Goal: Information Seeking & Learning: Learn about a topic

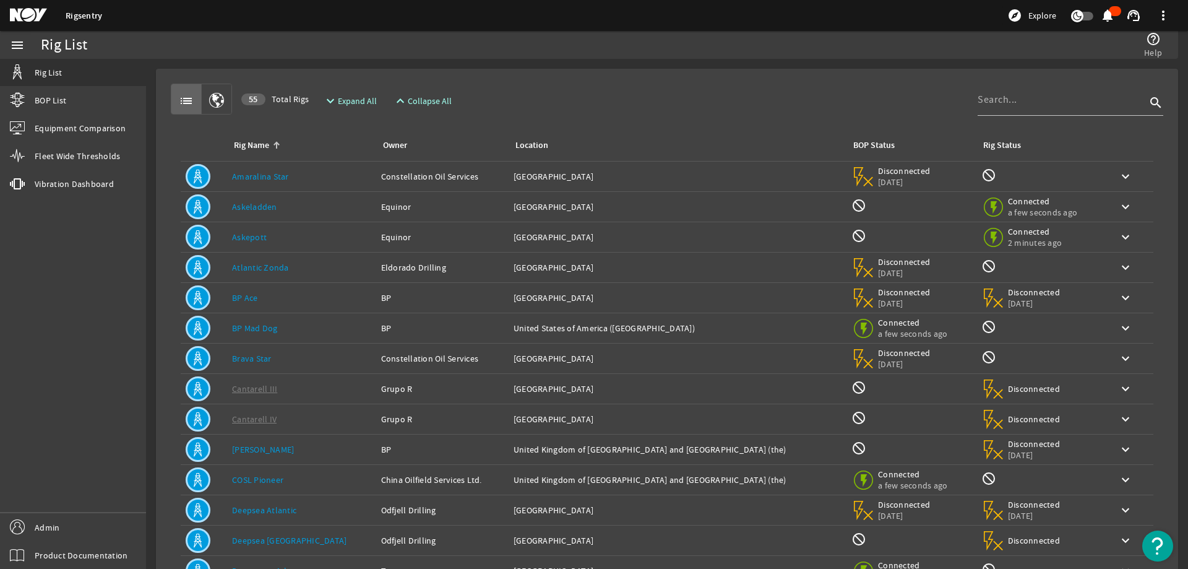
click at [620, 62] on rigsentry-mat-card "list 55 Total Rigs expand_more Expand All expand_less Collapse All search Rig N…" at bounding box center [667, 372] width 1042 height 627
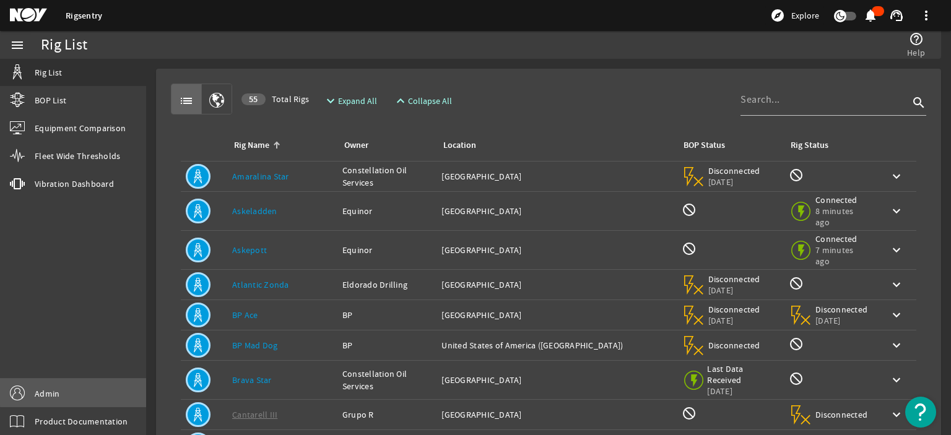
drag, startPoint x: 74, startPoint y: 392, endPoint x: 80, endPoint y: 389, distance: 6.9
click at [75, 392] on link "Admin" at bounding box center [73, 393] width 146 height 28
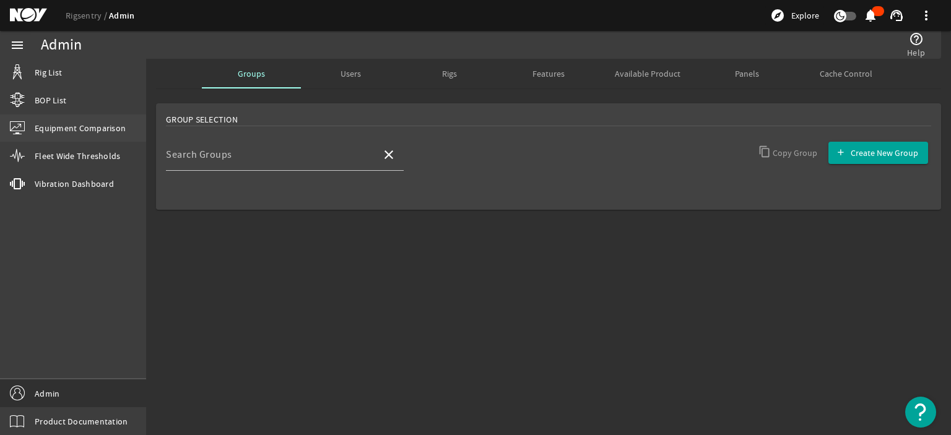
click at [90, 131] on span "Equipment Comparison" at bounding box center [80, 128] width 91 height 12
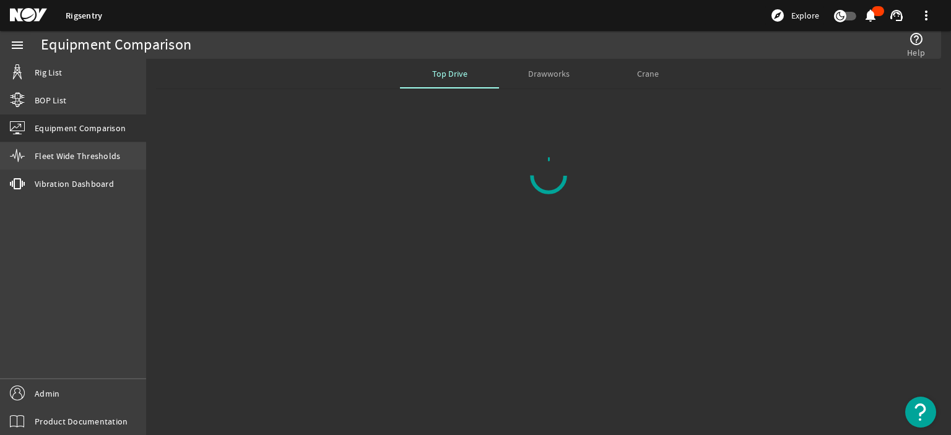
click at [93, 158] on span "Fleet Wide Thresholds" at bounding box center [77, 156] width 85 height 12
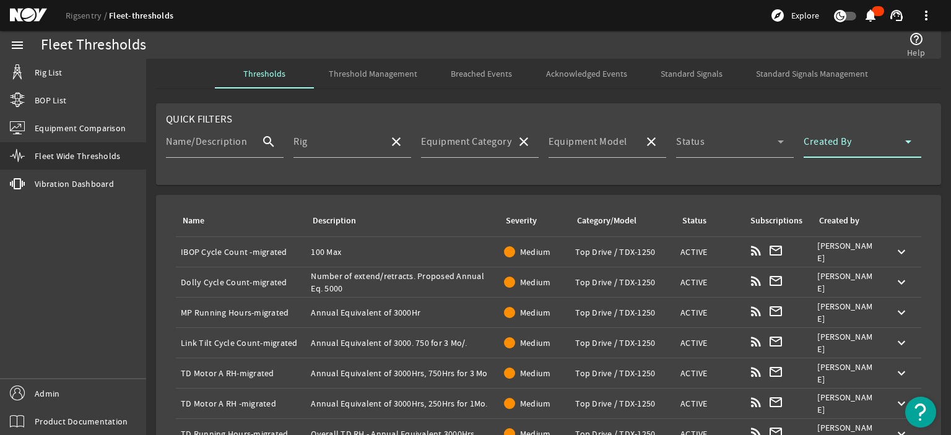
click at [859, 145] on span at bounding box center [854, 146] width 102 height 15
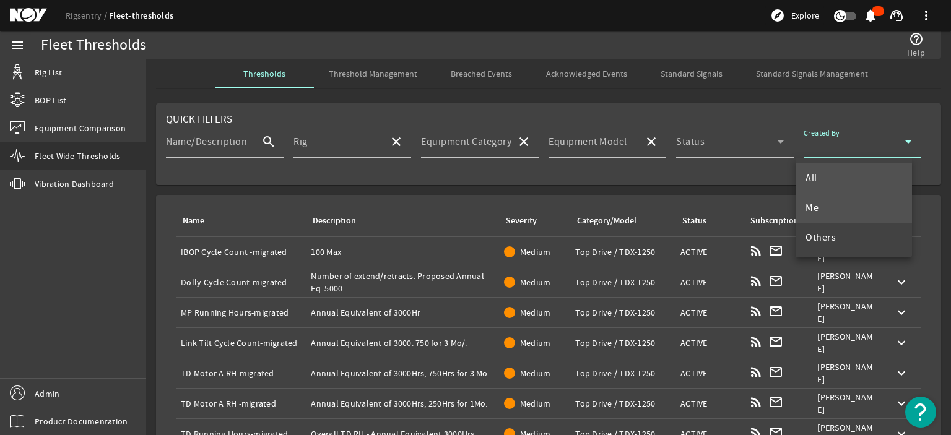
click at [839, 211] on mat-option "Me" at bounding box center [853, 208] width 116 height 30
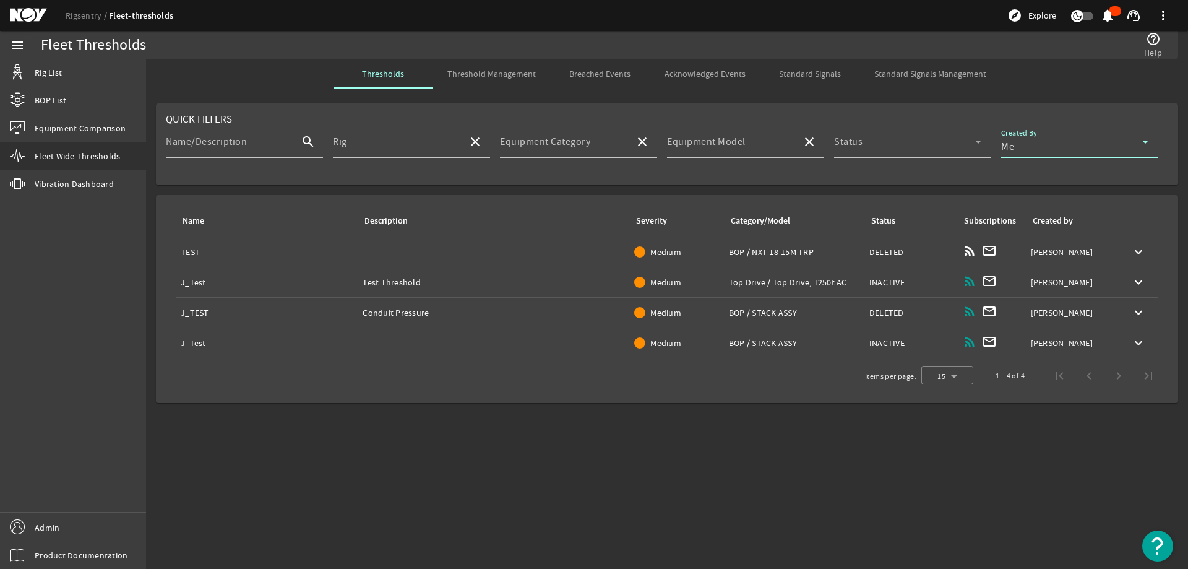
drag, startPoint x: 1127, startPoint y: 252, endPoint x: 1120, endPoint y: 252, distance: 6.8
click at [950, 252] on span at bounding box center [1139, 252] width 30 height 30
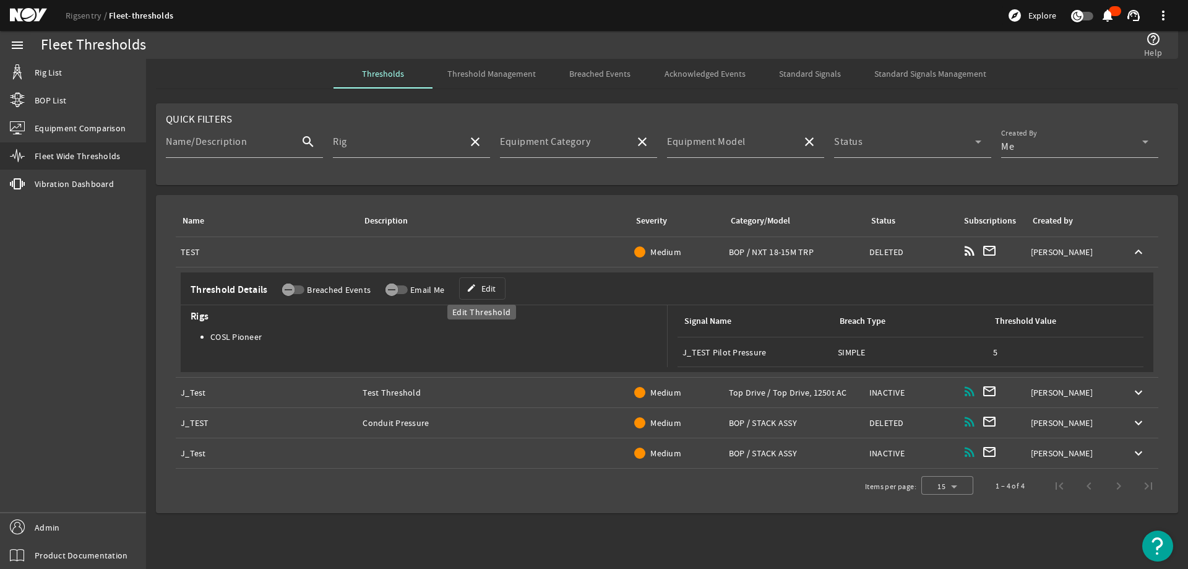
click at [467, 286] on mat-icon "edit" at bounding box center [472, 288] width 10 height 10
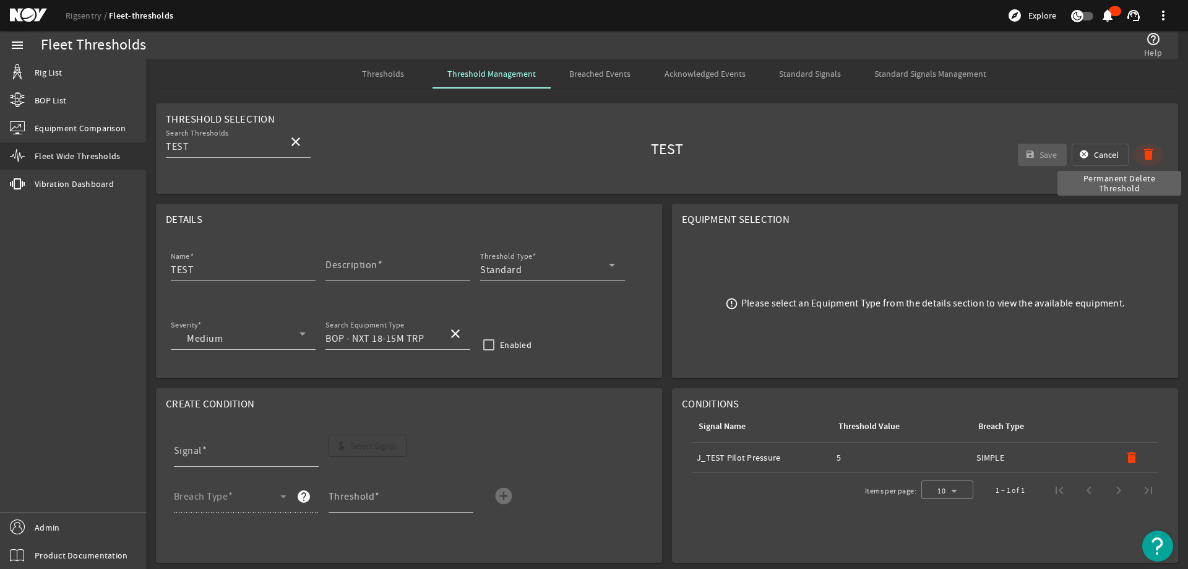
click at [950, 150] on mat-icon "delete" at bounding box center [1148, 154] width 15 height 15
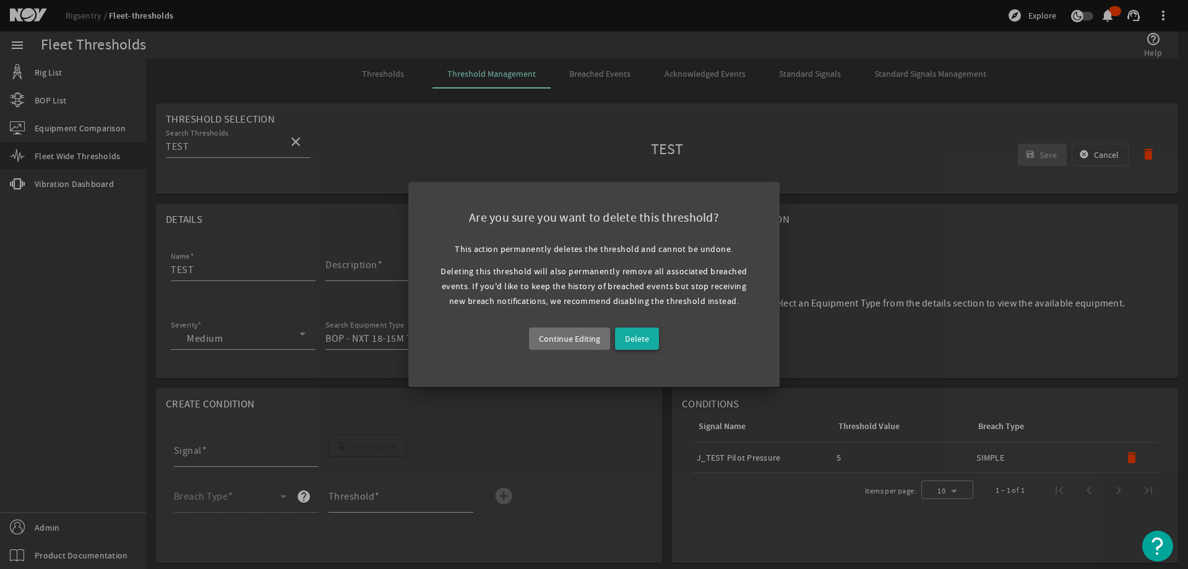
click at [644, 334] on span "Delete" at bounding box center [637, 338] width 24 height 15
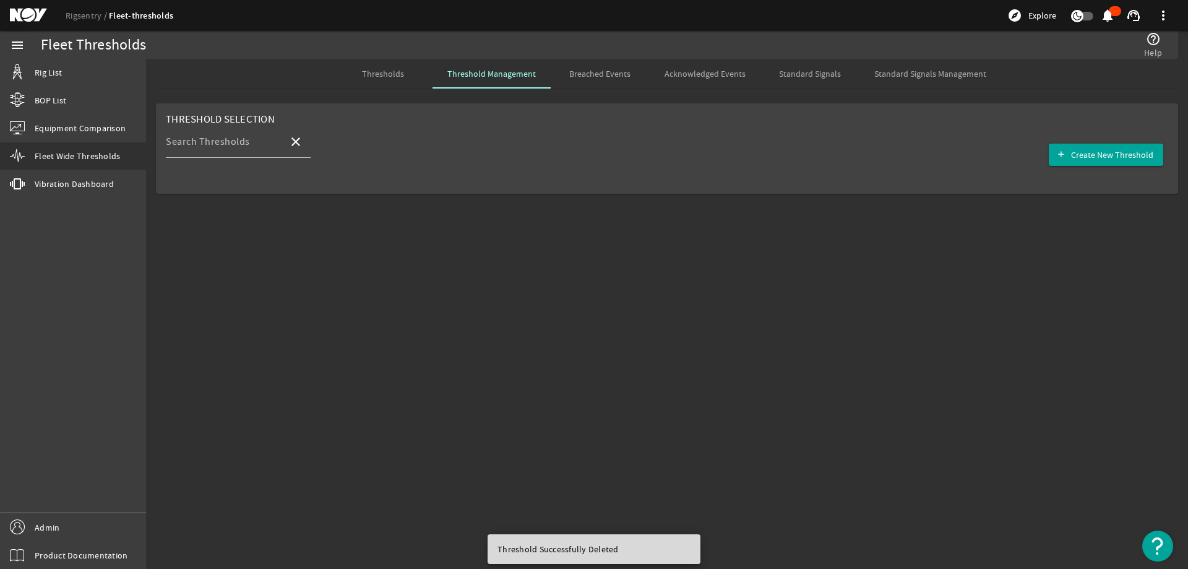
click at [571, 140] on div "Search Thresholds close add Create New Threshold" at bounding box center [667, 155] width 1003 height 58
click at [373, 76] on span "Thresholds" at bounding box center [383, 73] width 42 height 9
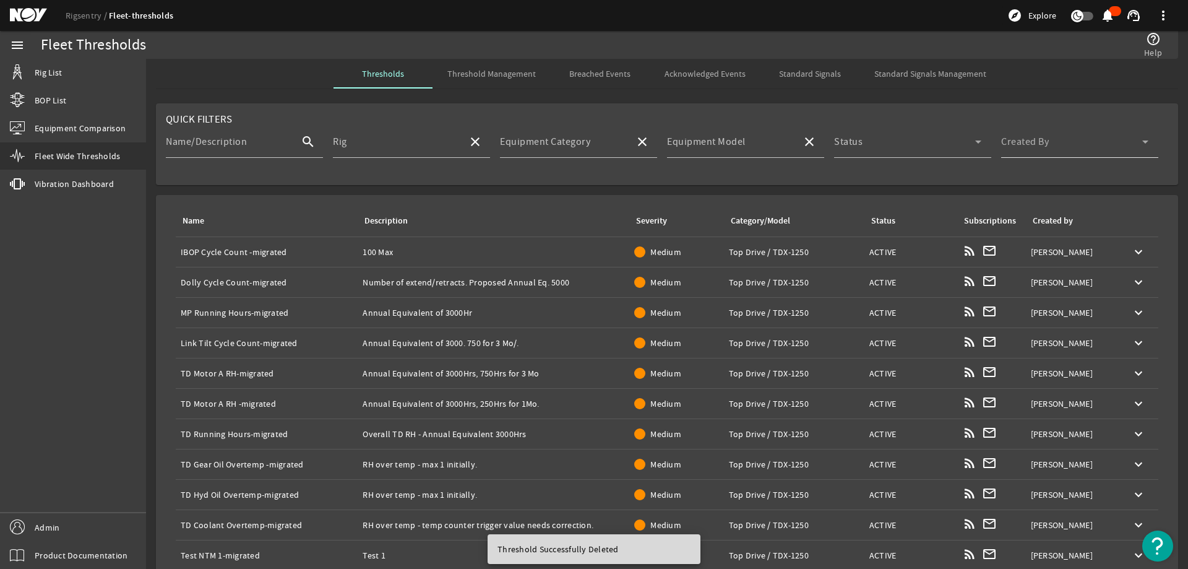
click at [950, 137] on div "Created By" at bounding box center [1074, 142] width 147 height 32
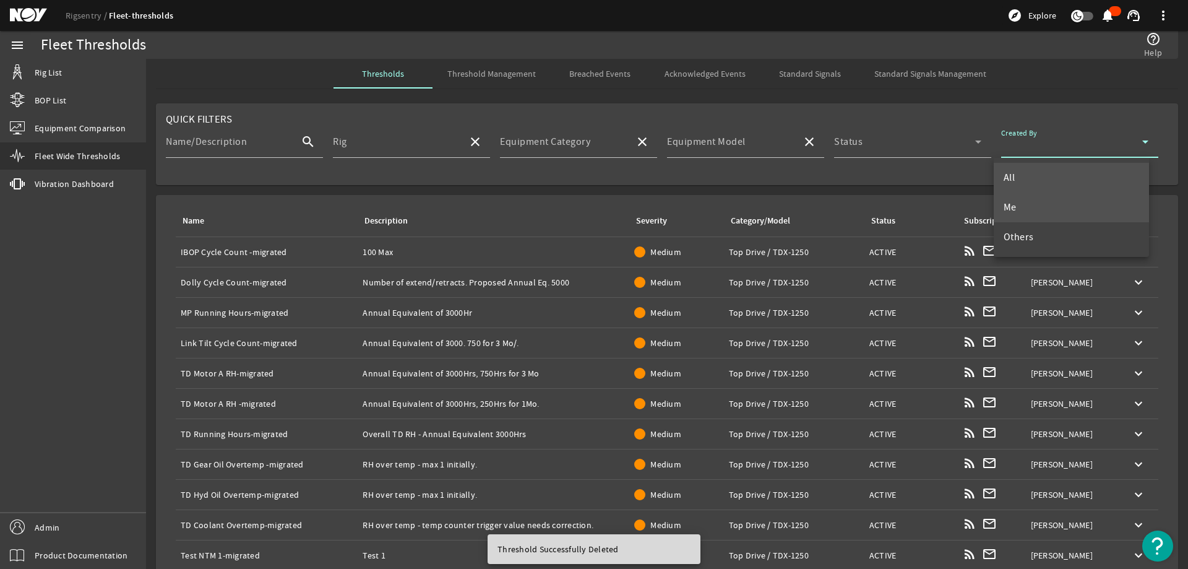
click at [950, 201] on mat-option "Me" at bounding box center [1072, 207] width 156 height 30
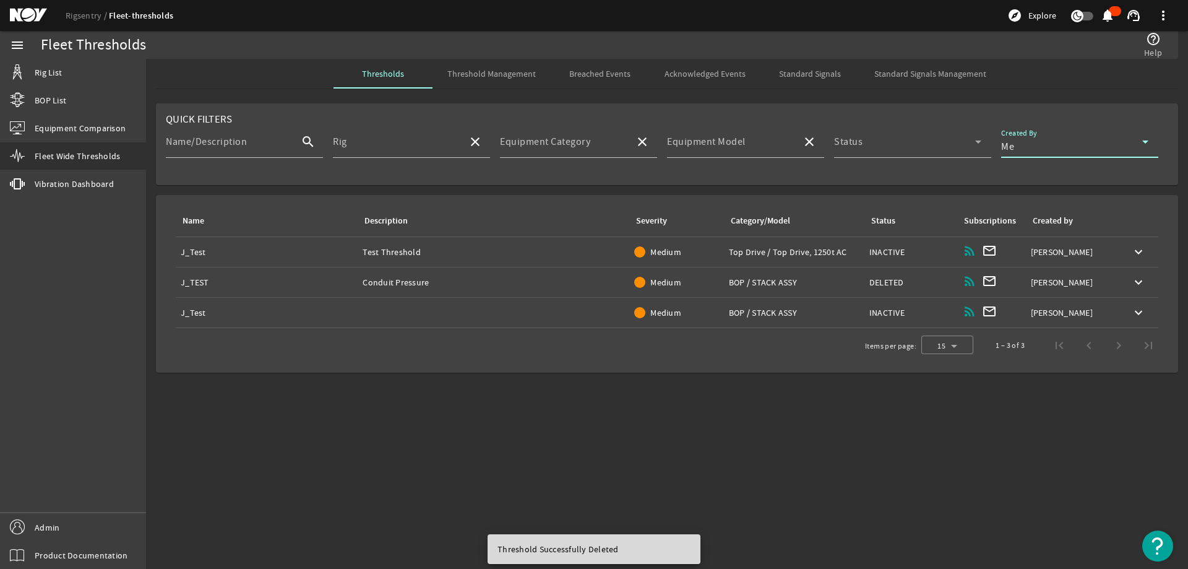
click at [950, 258] on td "Created by: Jonathan Tan" at bounding box center [1072, 252] width 93 height 30
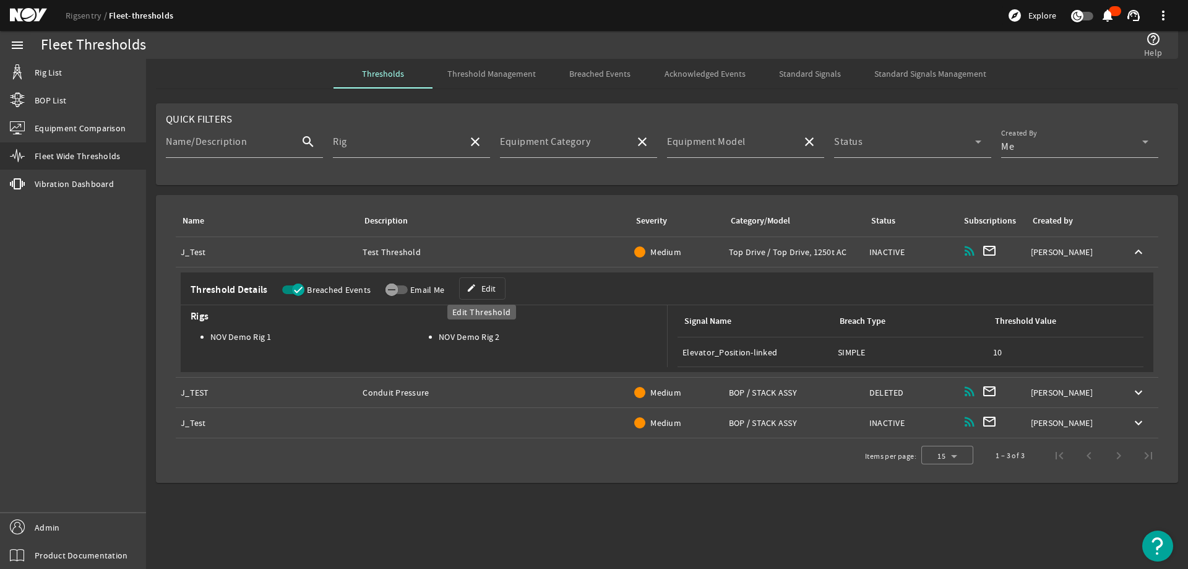
click at [483, 293] on span "Edit" at bounding box center [489, 288] width 14 height 12
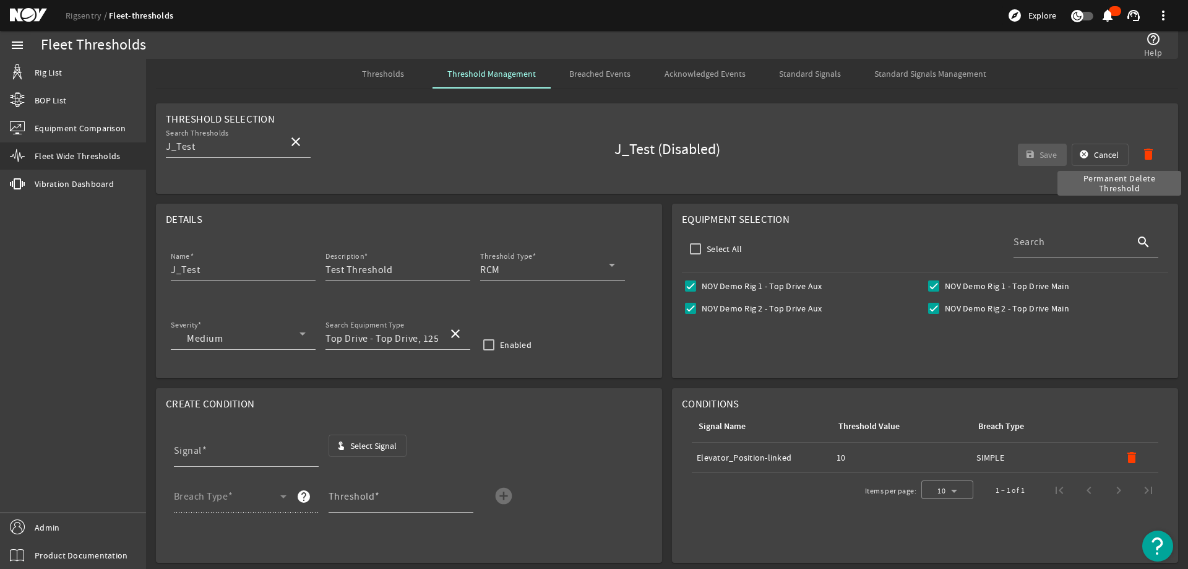
click at [950, 149] on mat-icon "delete" at bounding box center [1148, 154] width 15 height 15
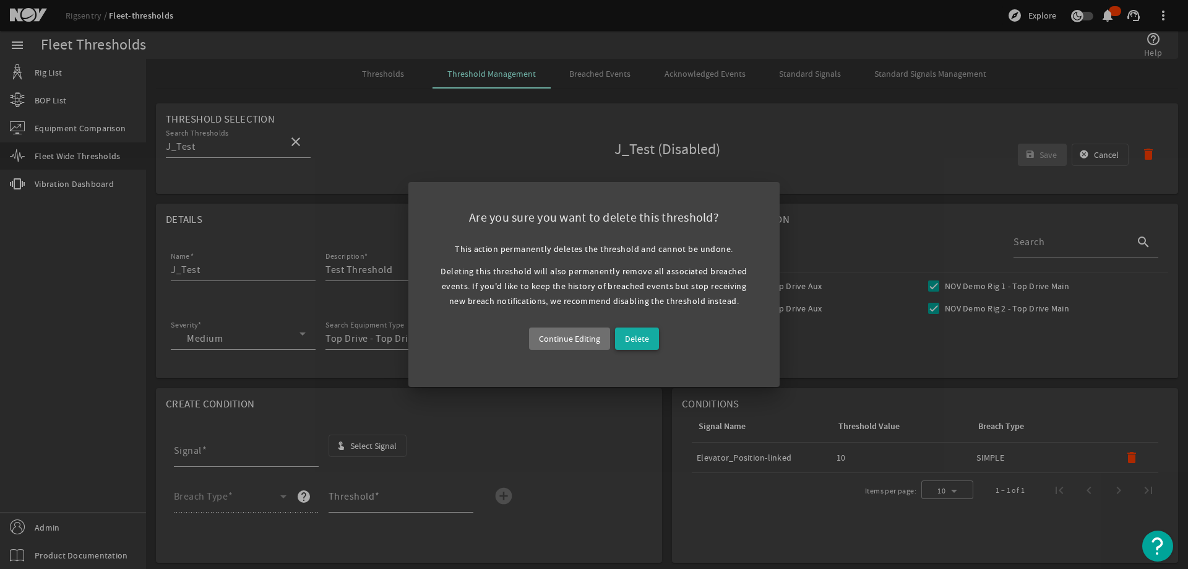
click at [632, 331] on span "Delete" at bounding box center [637, 338] width 24 height 15
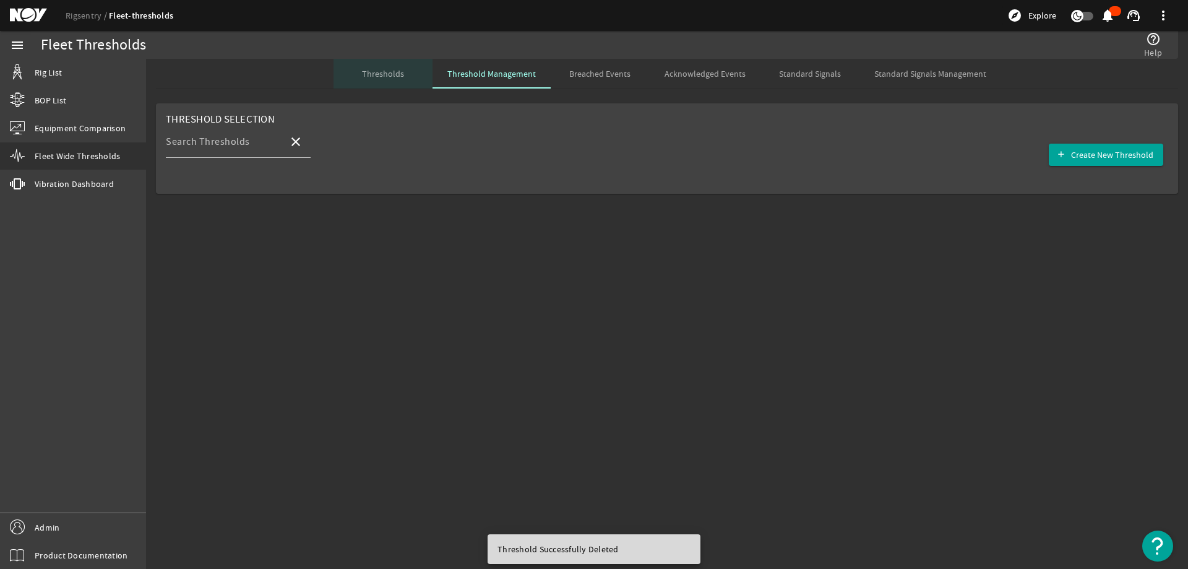
click at [396, 71] on span "Thresholds" at bounding box center [383, 73] width 42 height 9
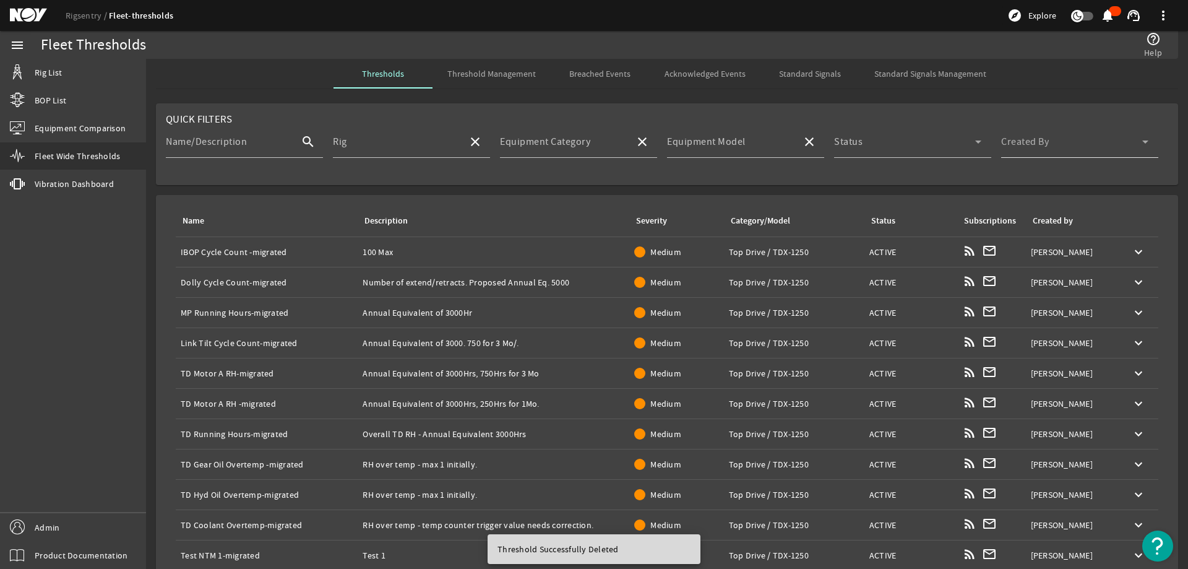
click at [950, 147] on span at bounding box center [1071, 146] width 141 height 15
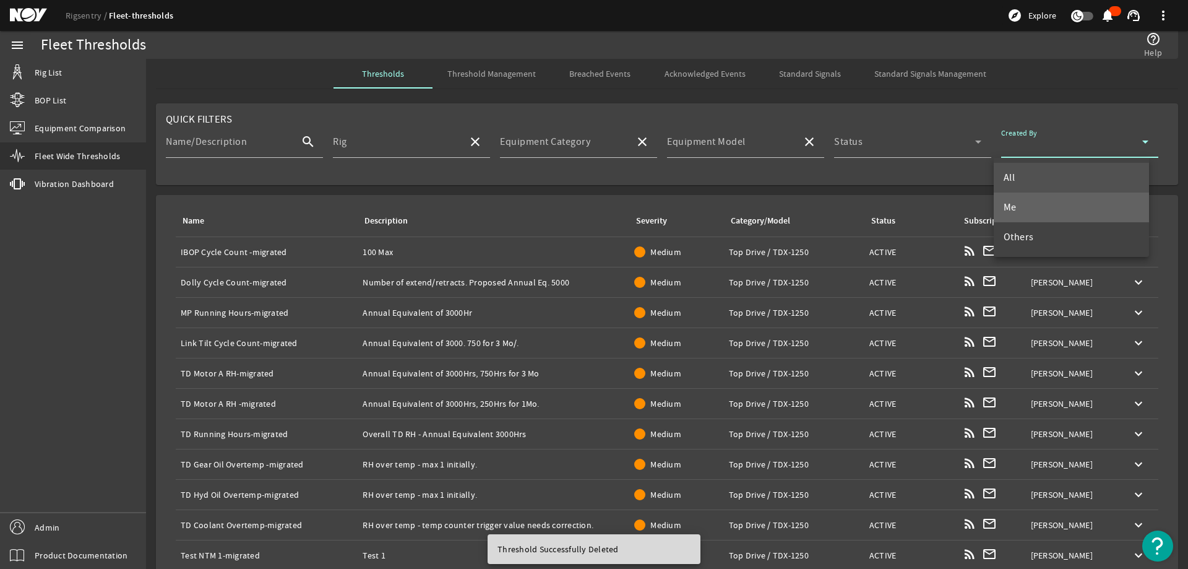
click at [950, 200] on mat-option "Me" at bounding box center [1072, 207] width 156 height 30
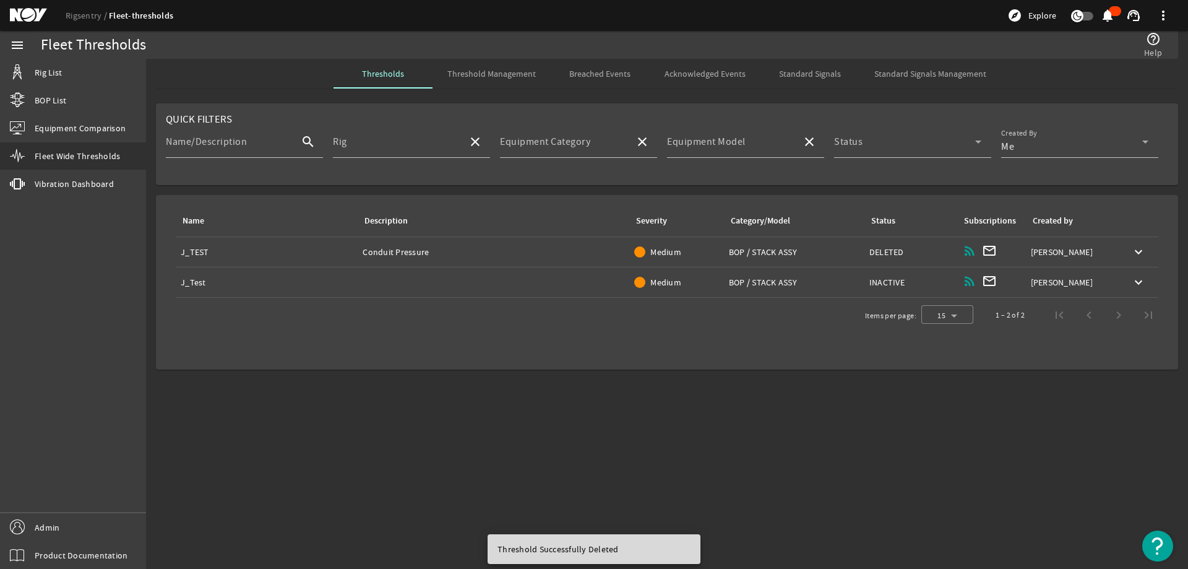
click at [950, 256] on div "Created by: Jonathan Tan" at bounding box center [1073, 252] width 84 height 12
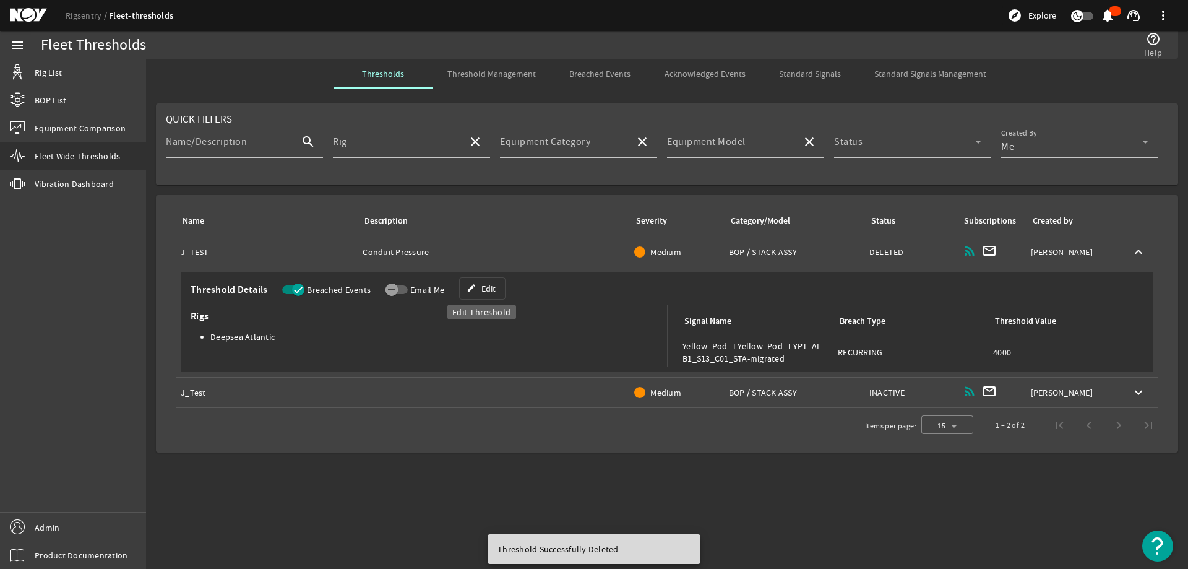
click at [482, 289] on span "Edit" at bounding box center [489, 288] width 14 height 12
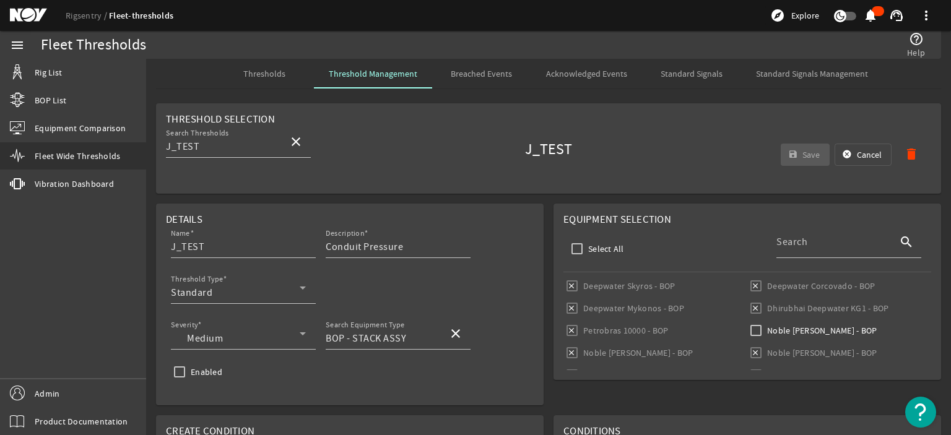
click at [688, 146] on h1 "J_TEST" at bounding box center [548, 150] width 383 height 20
click at [904, 155] on mat-icon "delete" at bounding box center [911, 154] width 15 height 15
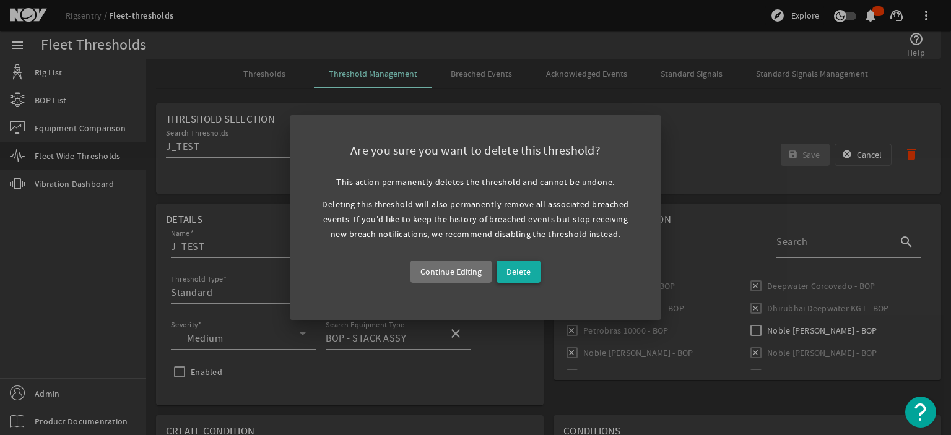
click at [522, 272] on span "Delete" at bounding box center [518, 271] width 24 height 15
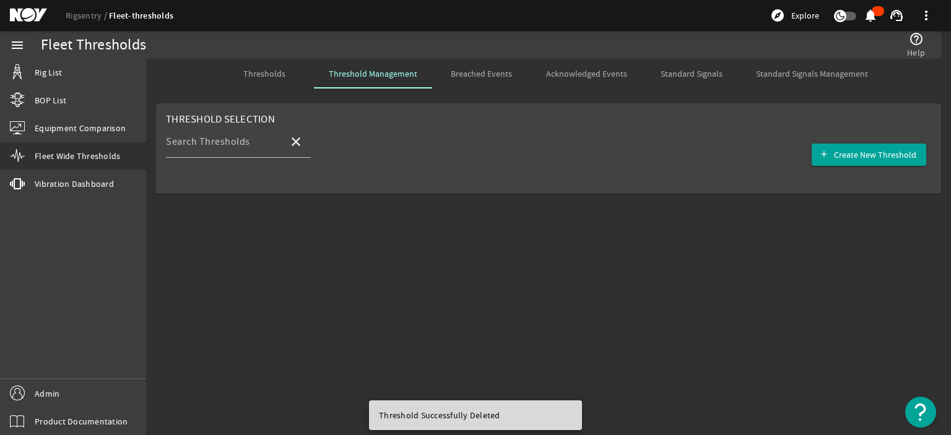
click at [275, 70] on span "Thresholds" at bounding box center [264, 73] width 42 height 9
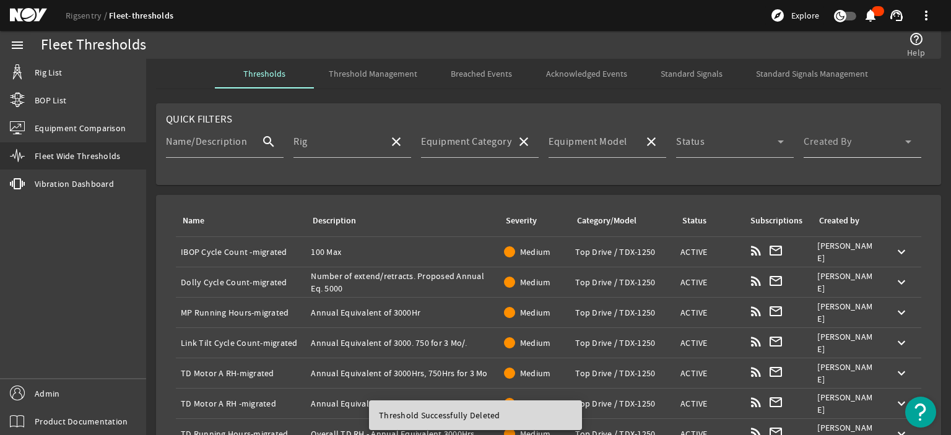
click at [832, 145] on span at bounding box center [854, 146] width 102 height 15
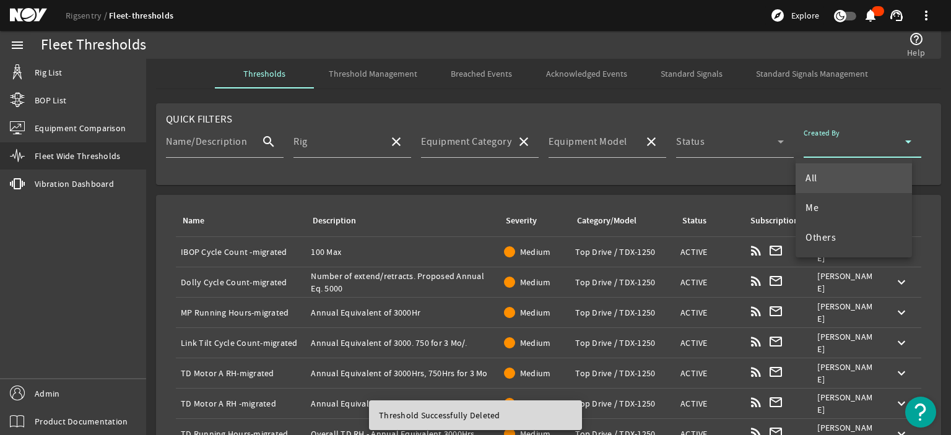
click at [828, 212] on mat-option "Me" at bounding box center [853, 208] width 116 height 30
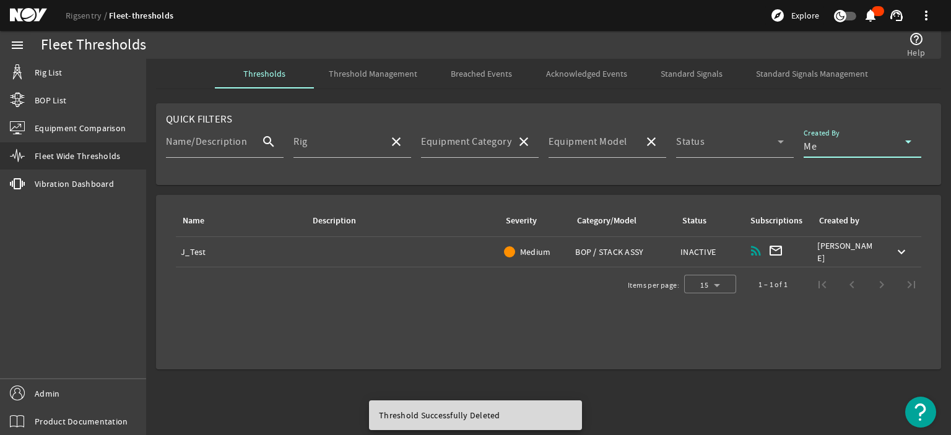
click at [668, 251] on div "Category/Model: BOP / STACK ASSY" at bounding box center [622, 252] width 95 height 12
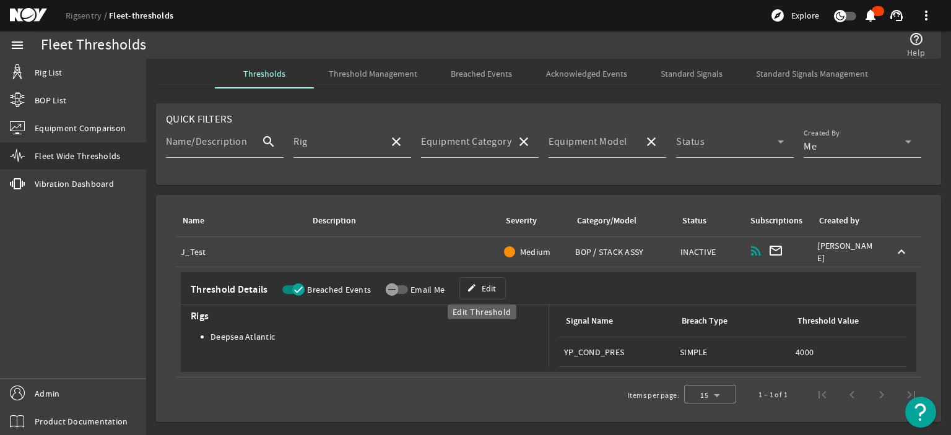
click at [485, 293] on span "Edit" at bounding box center [489, 288] width 14 height 12
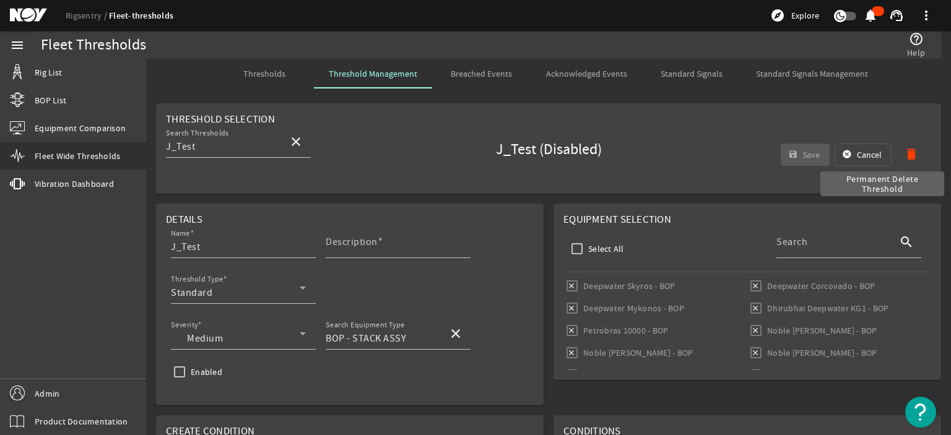
click at [904, 155] on mat-icon "delete" at bounding box center [911, 154] width 15 height 15
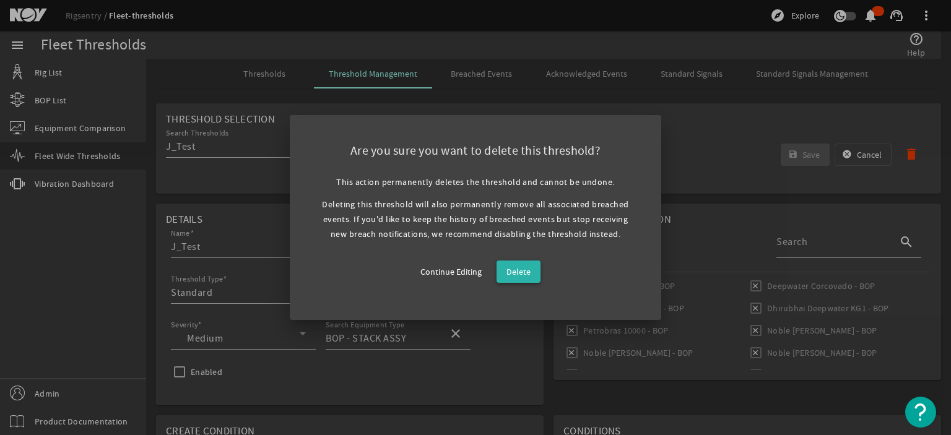
click at [519, 274] on span "Delete" at bounding box center [518, 271] width 24 height 15
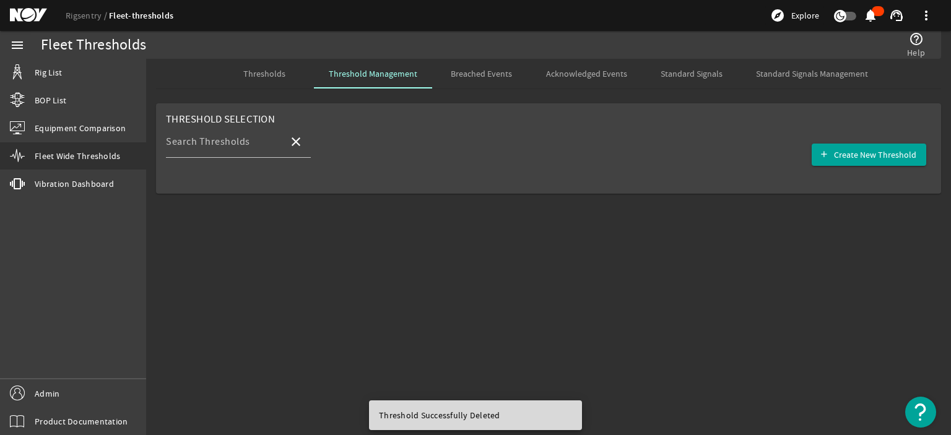
click at [467, 104] on mat-card "Threshold Selection Search Thresholds close add Create New Threshold" at bounding box center [548, 148] width 785 height 90
click at [277, 75] on span "Thresholds" at bounding box center [264, 73] width 42 height 9
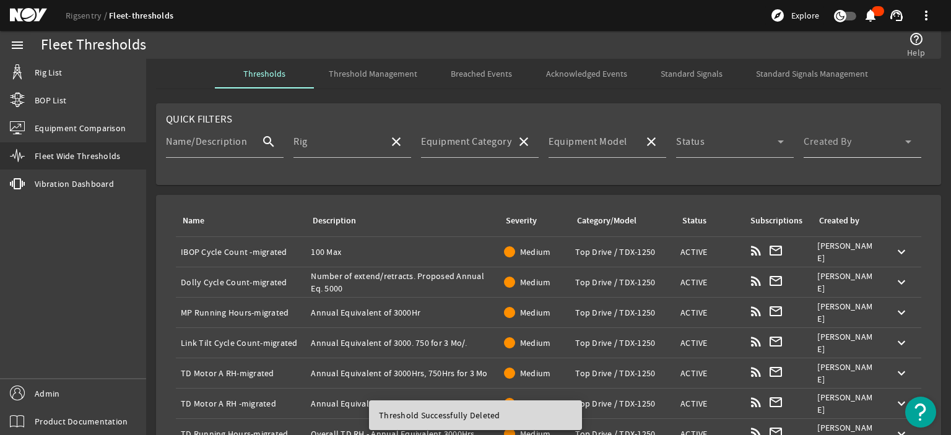
click at [824, 139] on span at bounding box center [854, 146] width 102 height 15
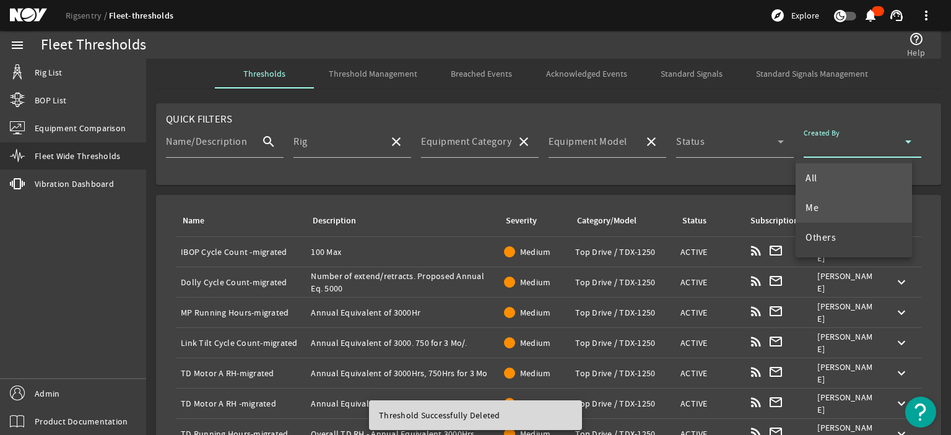
click at [834, 207] on mat-option "Me" at bounding box center [853, 208] width 116 height 30
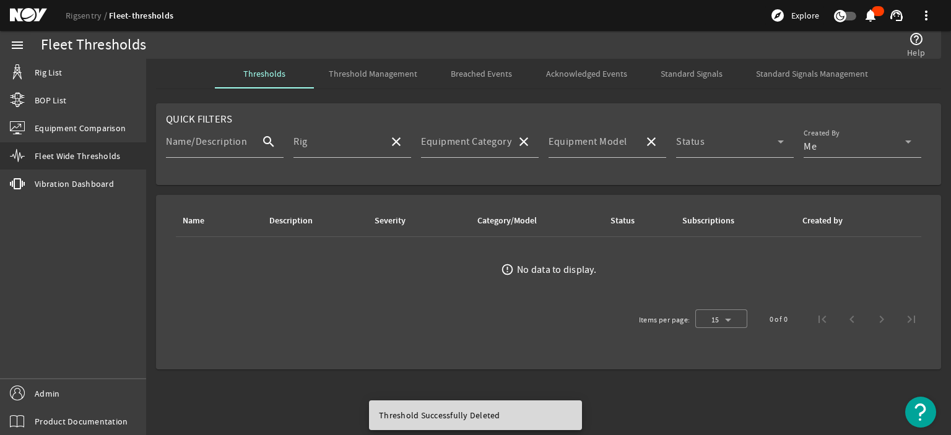
click at [811, 108] on mat-card "Quick Filters Name/Description search Rig close Equipment Category close Equipm…" at bounding box center [548, 144] width 785 height 82
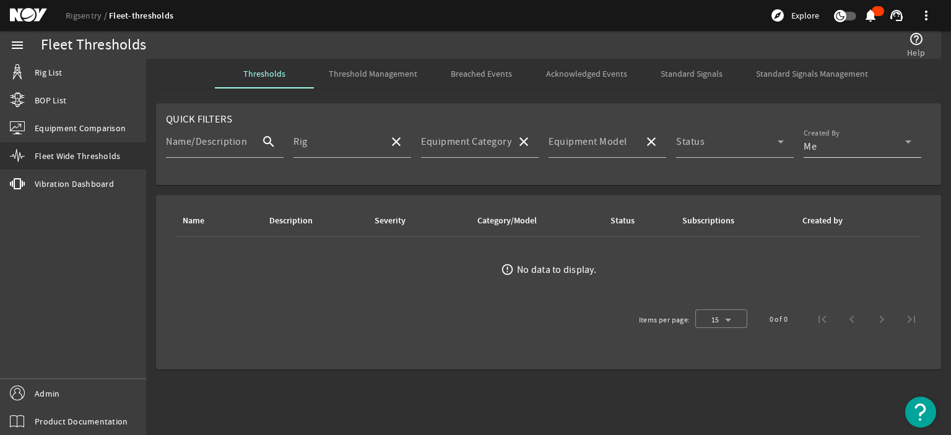
click at [842, 145] on div "Me" at bounding box center [854, 146] width 102 height 15
click at [829, 172] on mat-option "All" at bounding box center [862, 178] width 118 height 30
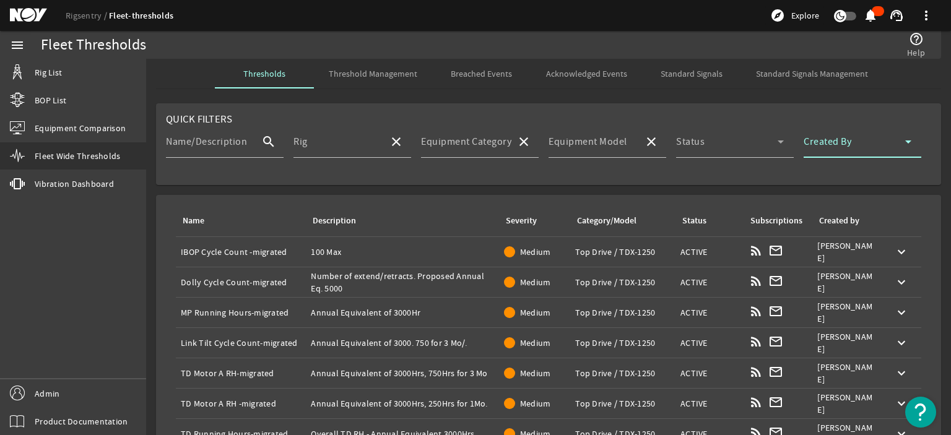
click at [676, 109] on mat-card "Quick Filters Name/Description search Rig close Equipment Category close Equipm…" at bounding box center [548, 144] width 785 height 82
click at [714, 100] on rigsentry-mat-card "Quick Filters Name/Description search Rig close Equipment Category close Equipm…" at bounding box center [548, 144] width 805 height 92
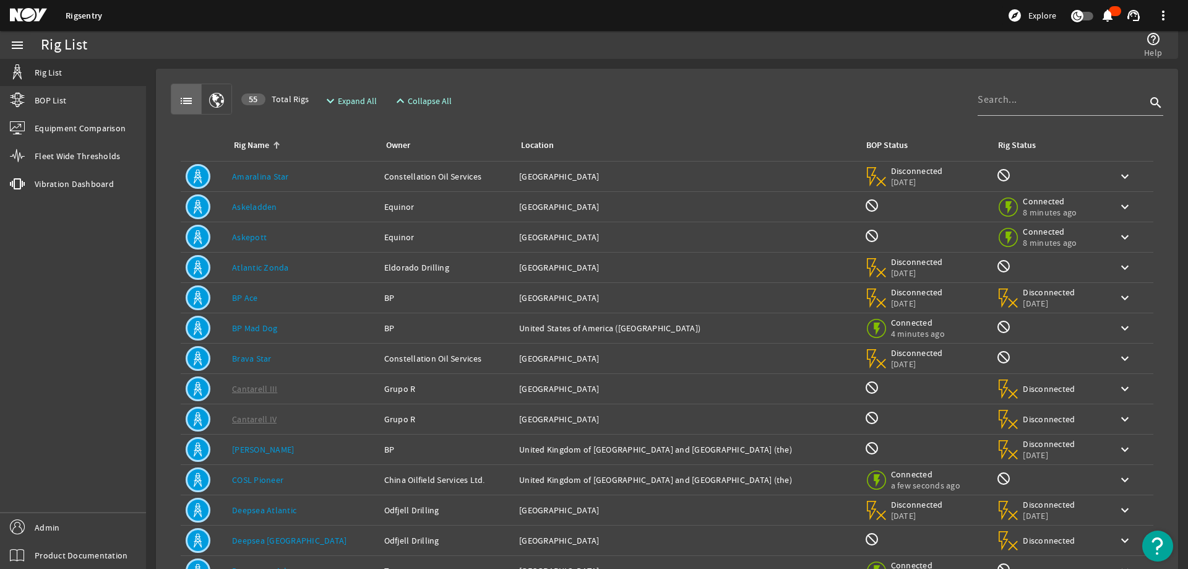
click at [241, 324] on link "BP Mad Dog" at bounding box center [255, 327] width 46 height 11
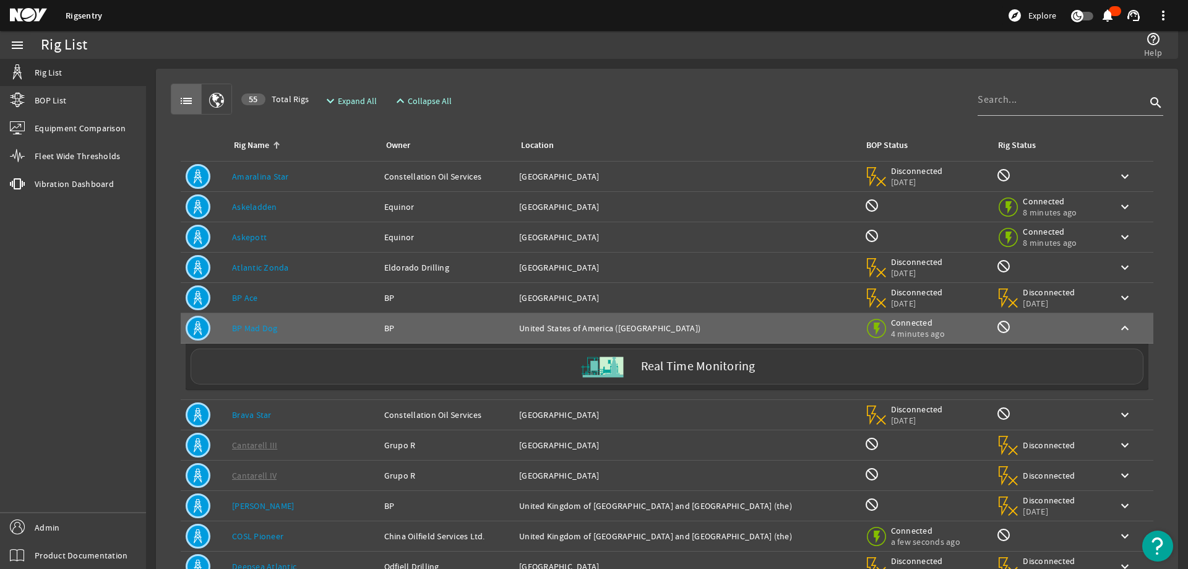
click at [301, 366] on div "Real Time Monitoring" at bounding box center [667, 366] width 953 height 36
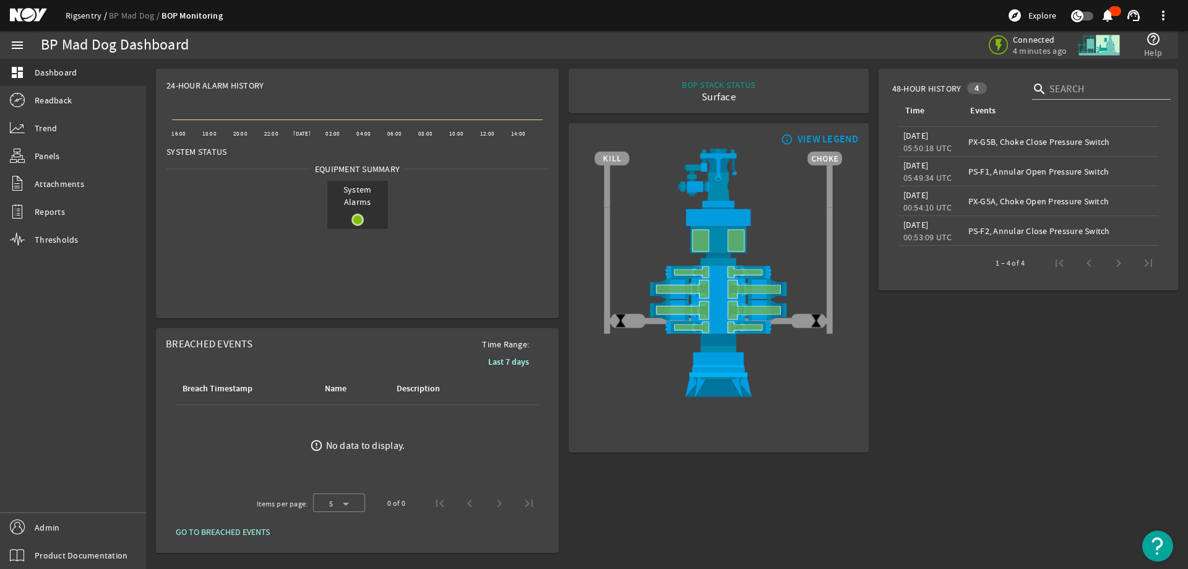
click at [86, 20] on link "Rigsentry" at bounding box center [87, 15] width 43 height 11
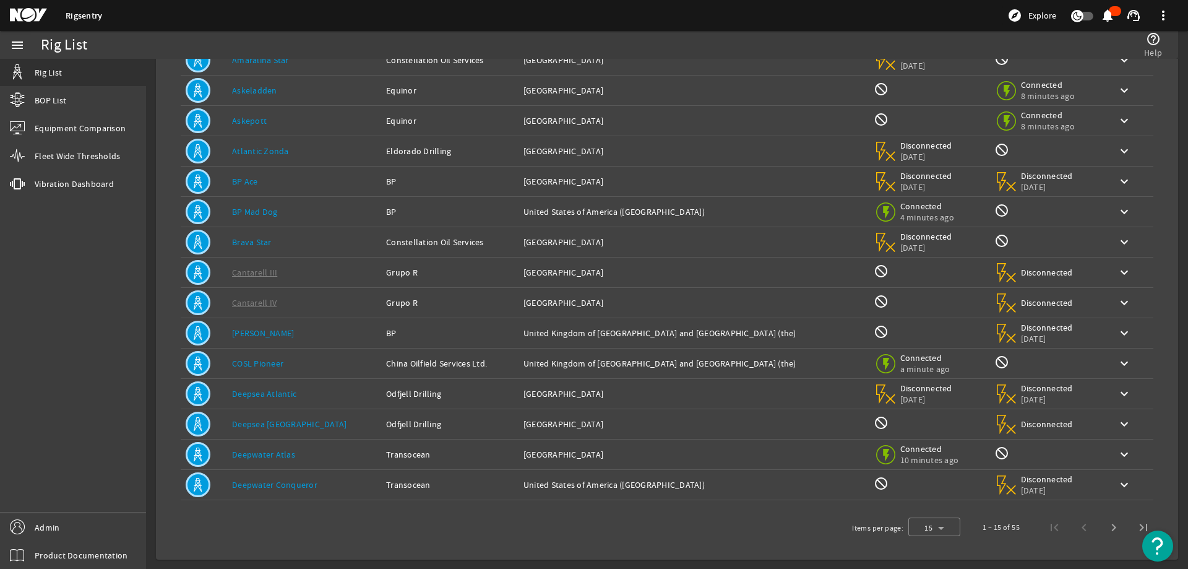
scroll to position [117, 0]
click at [286, 452] on link "Deepwater Atlas" at bounding box center [263, 453] width 63 height 11
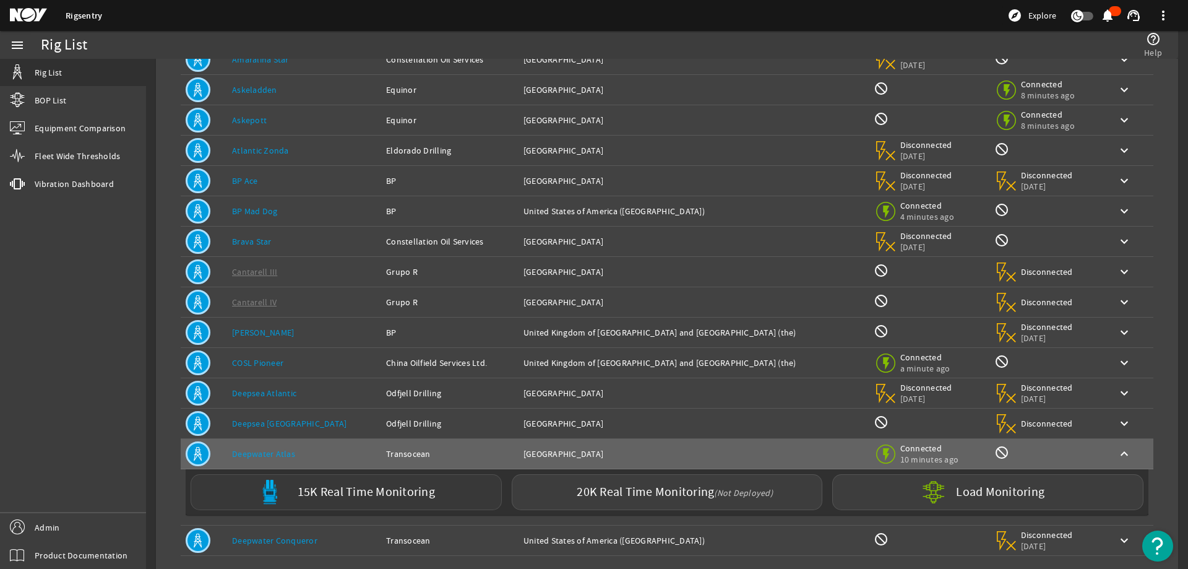
click at [331, 486] on label "15K Real Time Monitoring" at bounding box center [366, 492] width 137 height 13
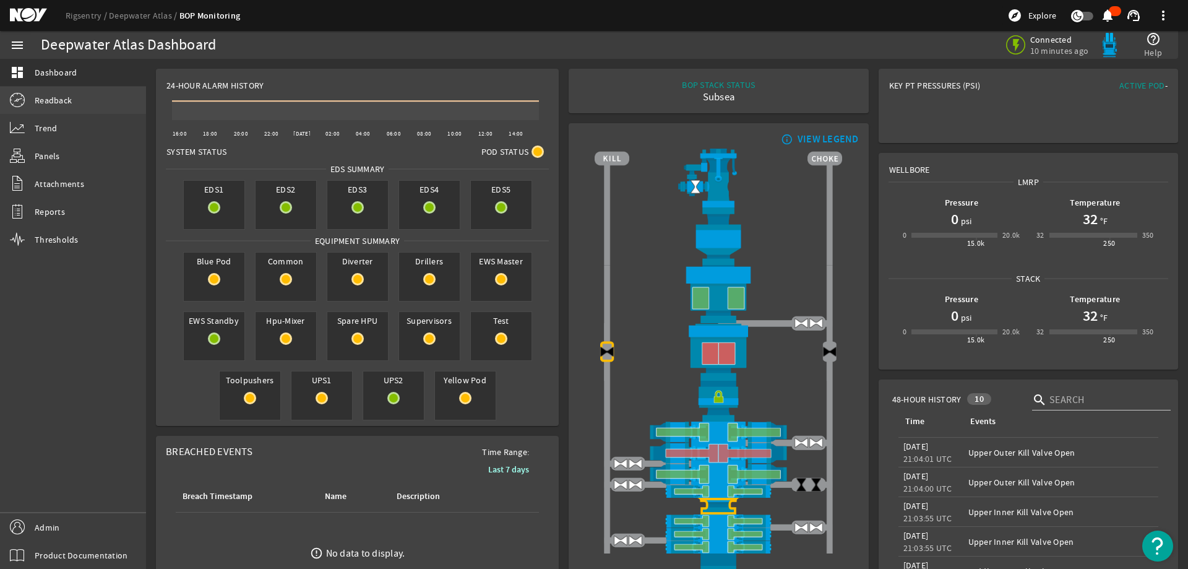
click at [48, 103] on span "Readback" at bounding box center [53, 100] width 37 height 12
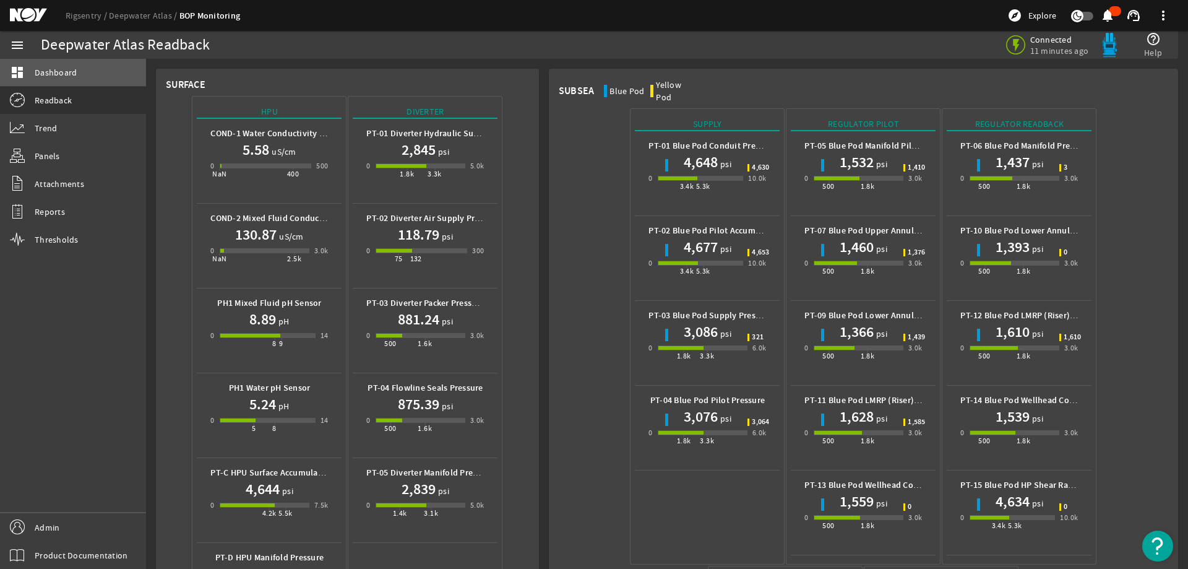
click at [65, 66] on link "dashboard Dashboard" at bounding box center [73, 72] width 146 height 27
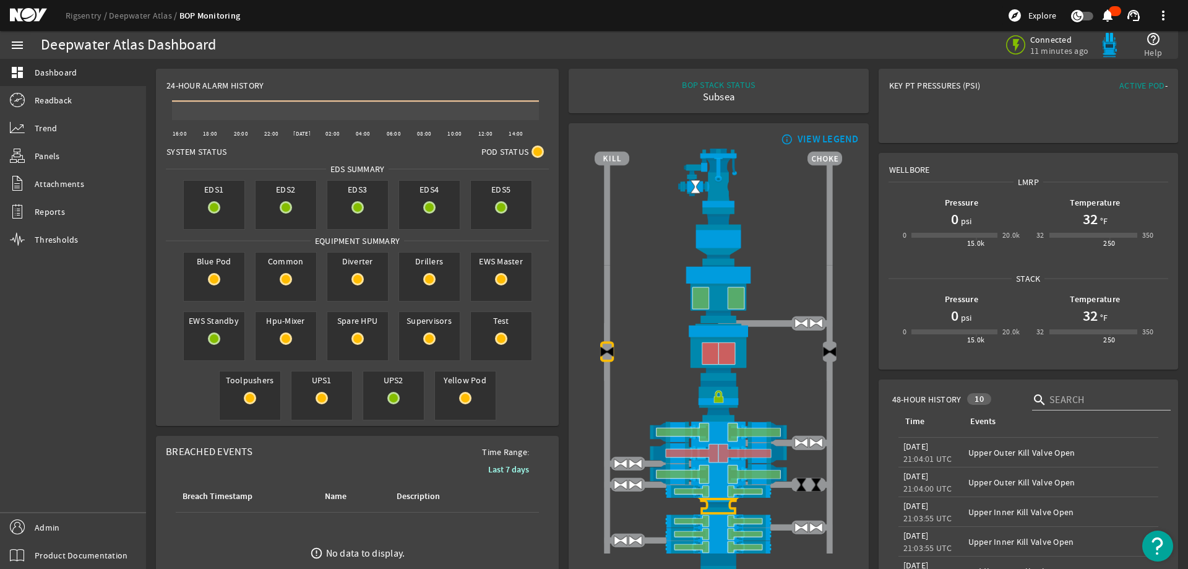
click at [1170, 237] on rigsentry-mat-card "Wellbore LMRP Pressure 0 psi 0 15.0k 20.0k Temperature 32 °F 32 250 350 Stack P…" at bounding box center [1028, 261] width 309 height 227
click at [116, 108] on link "Readback" at bounding box center [73, 100] width 146 height 27
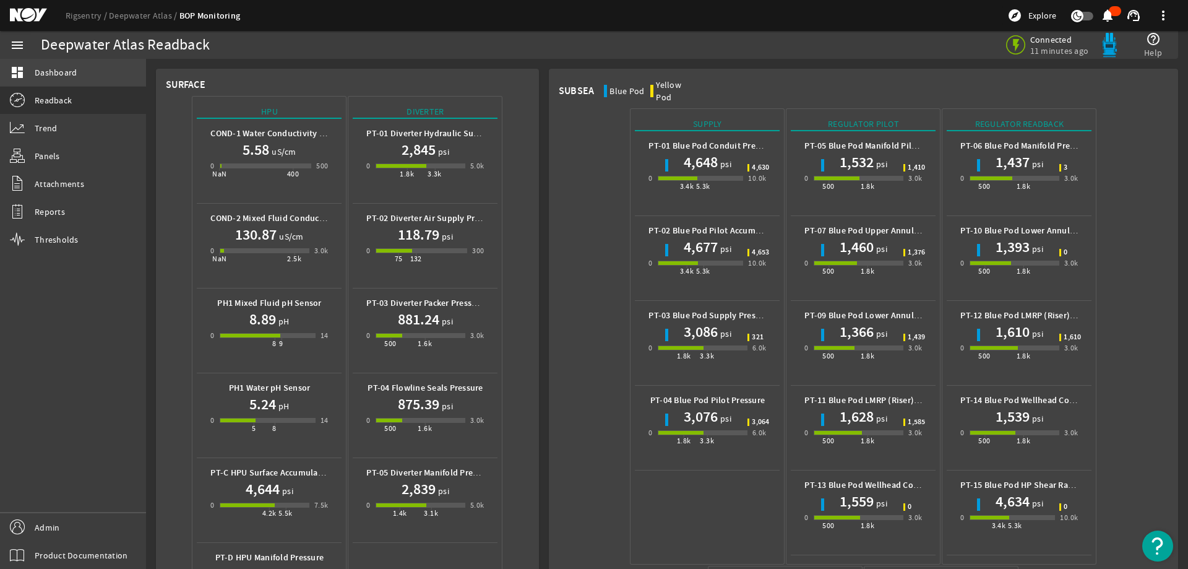
click at [34, 68] on link "dashboard Dashboard" at bounding box center [73, 72] width 146 height 27
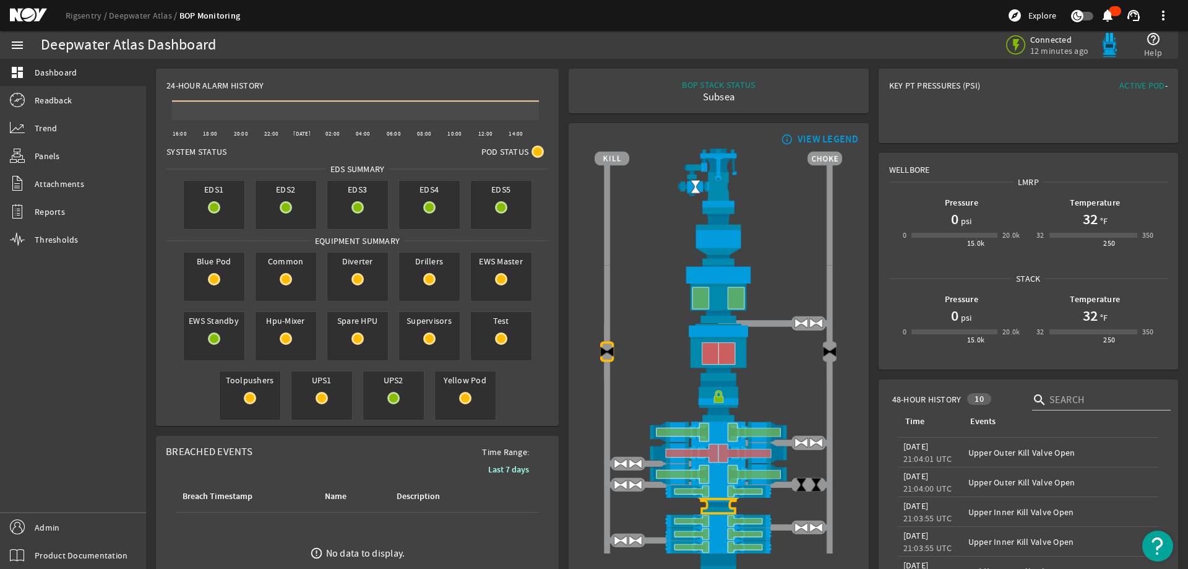
click at [784, 86] on div "BOP STACK STATUS Subsea END OF WELL - ACTIVE STACK -" at bounding box center [719, 91] width 280 height 25
click at [864, 82] on rigsentry-mat-card "BOP STACK STATUS Subsea END OF WELL - ACTIVE STACK -" at bounding box center [718, 91] width 309 height 54
click at [613, 100] on div "BOP STACK STATUS Subsea END OF WELL - ACTIVE STACK -" at bounding box center [719, 91] width 280 height 25
click at [926, 108] on mat-card "Key PT Pressures (PSI) Active Pod -" at bounding box center [1029, 106] width 300 height 74
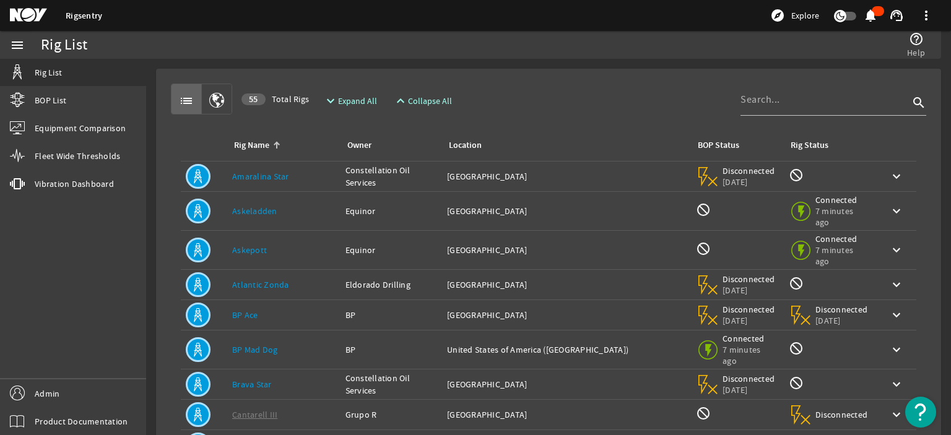
click at [339, 39] on div "Rig List" at bounding box center [265, 45] width 448 height 12
click at [535, 96] on div "list 55 Total Rigs expand_more Expand All expand_less Collapse All search" at bounding box center [548, 99] width 755 height 31
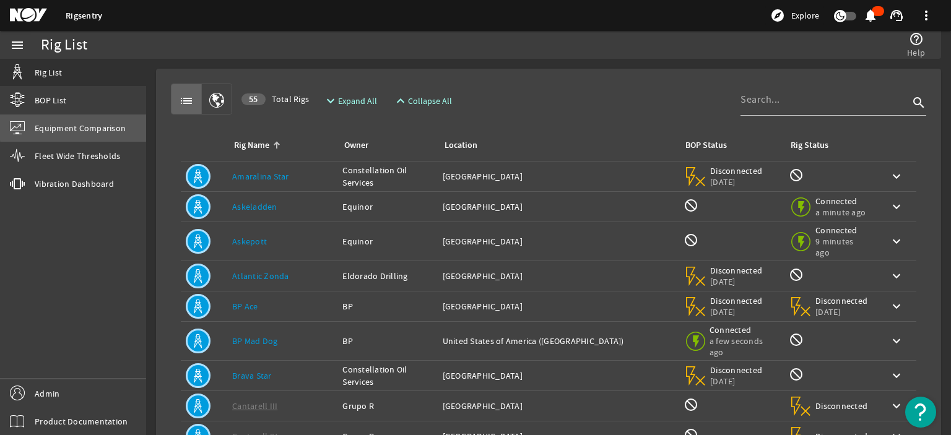
click at [87, 126] on span "Equipment Comparison" at bounding box center [80, 128] width 91 height 12
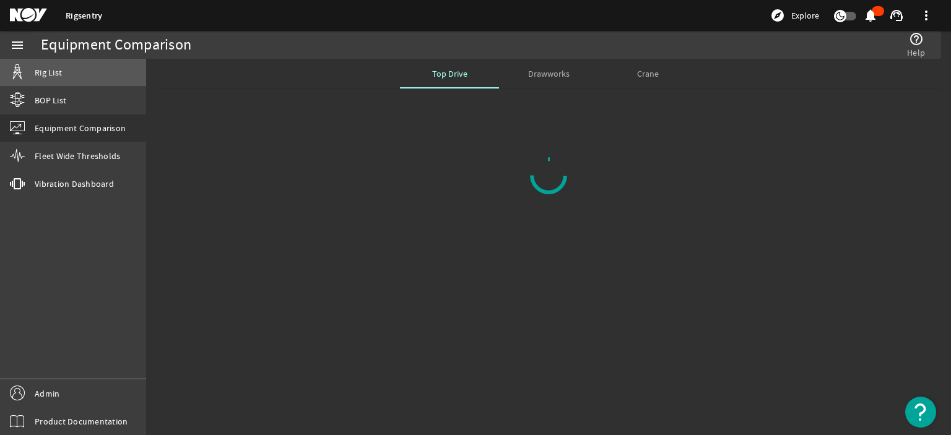
click at [102, 80] on link "Rig List" at bounding box center [73, 72] width 146 height 27
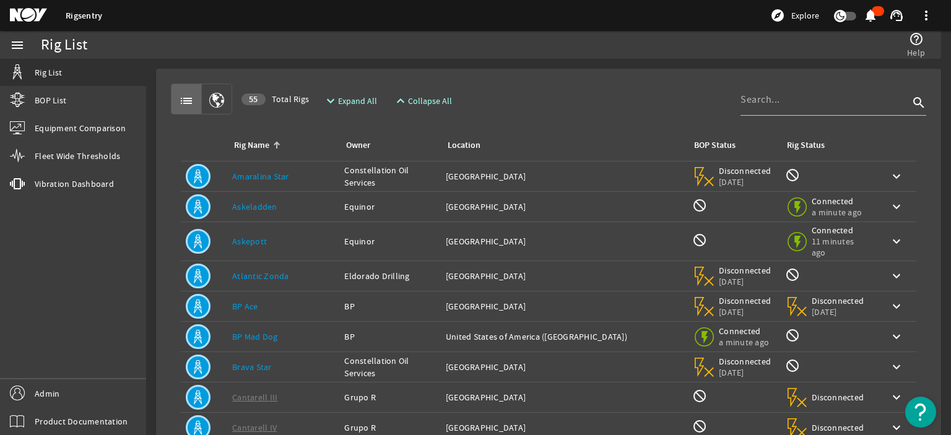
click at [272, 205] on link "Askeladden" at bounding box center [254, 206] width 45 height 11
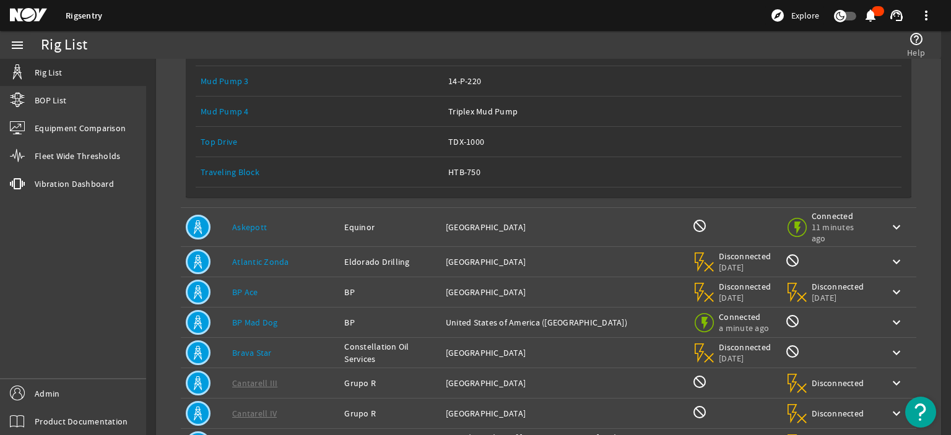
scroll to position [495, 0]
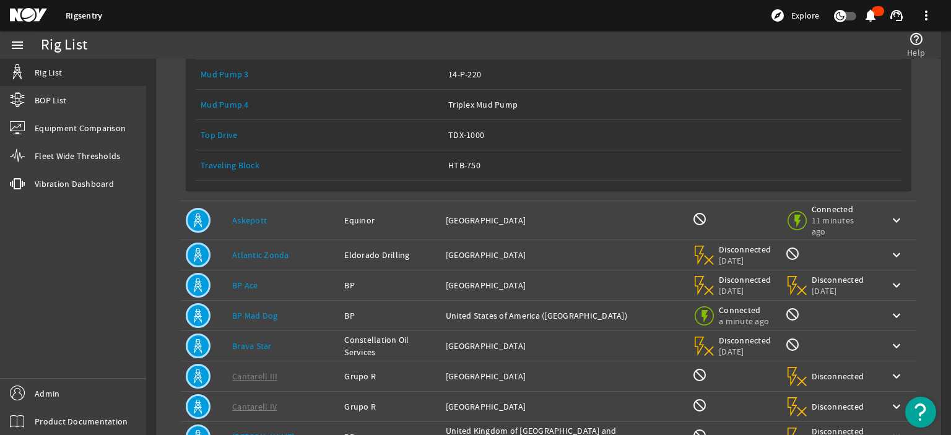
click at [225, 129] on link "Top Drive" at bounding box center [219, 134] width 37 height 11
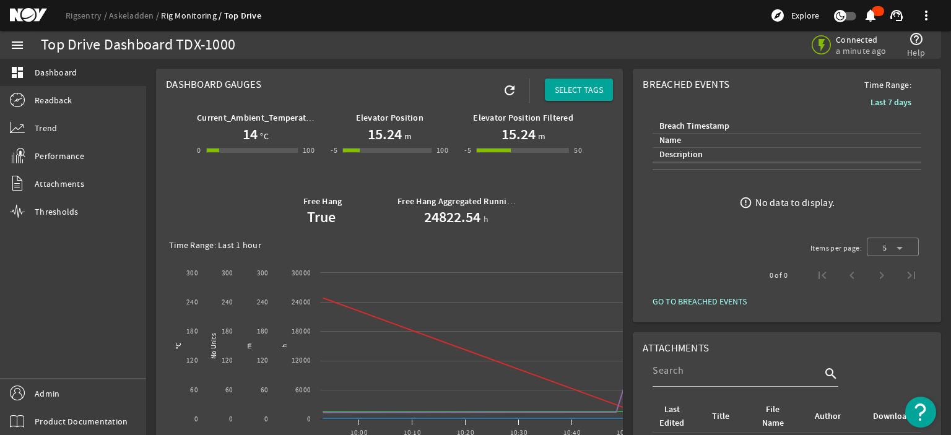
click at [396, 83] on mat-card "Dashboard Gauges refresh SELECT TAGS Current_Ambient_Temperature 14 °C 0 -1 100…" at bounding box center [389, 418] width 467 height 698
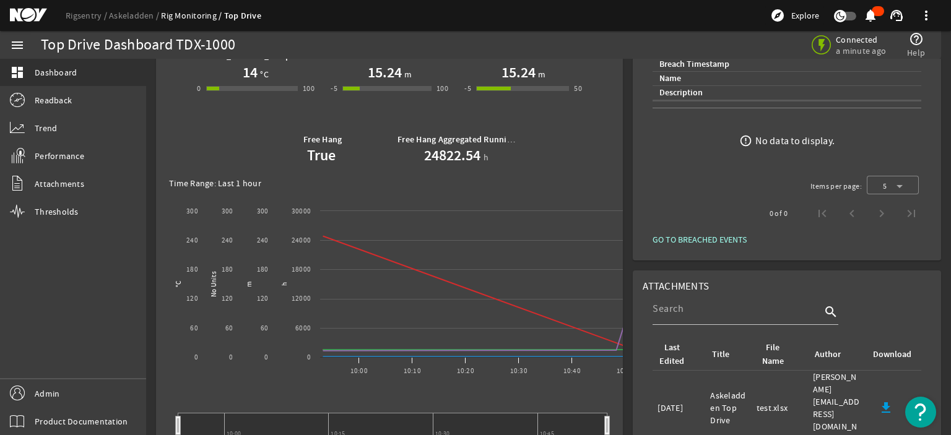
click at [616, 154] on mat-card "Dashboard Gauges refresh SELECT TAGS Current_Ambient_Temperature 14 °C 0 -1 100…" at bounding box center [389, 356] width 467 height 698
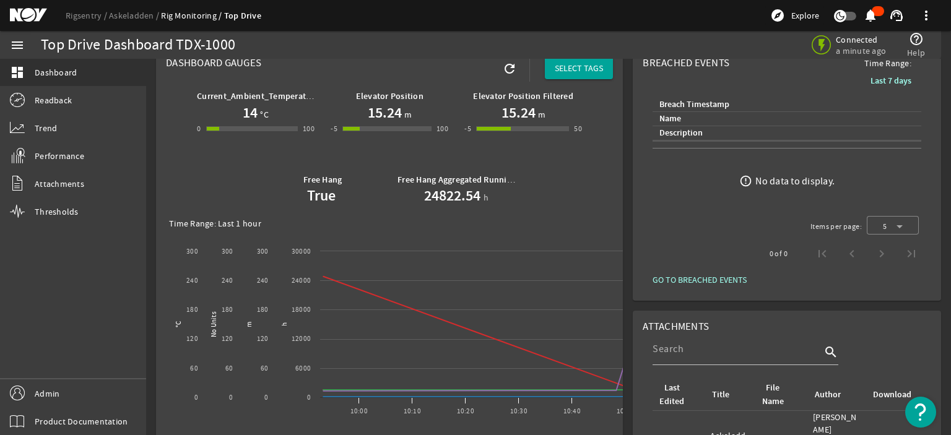
scroll to position [0, 0]
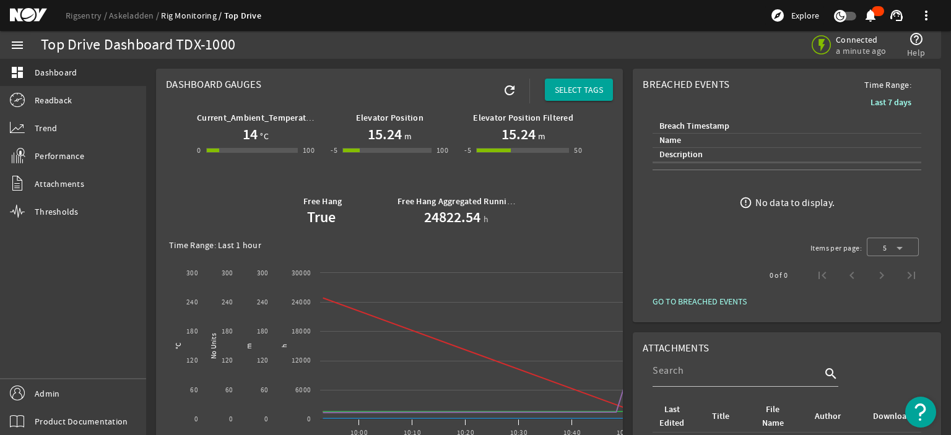
click at [619, 163] on rigsentry-mat-card "Dashboard Gauges refresh SELECT TAGS Current_Ambient_Temperature 14 °C 0 -1 100…" at bounding box center [389, 417] width 477 height 707
click at [544, 45] on div "Connected a minute ago help_outline Help" at bounding box center [723, 45] width 415 height 28
click at [564, 187] on div "Elevator Position Filtered 15.24 m -5 -6 50 50" at bounding box center [523, 145] width 134 height 84
click at [566, 92] on span "SELECT TAGS" at bounding box center [579, 90] width 48 height 12
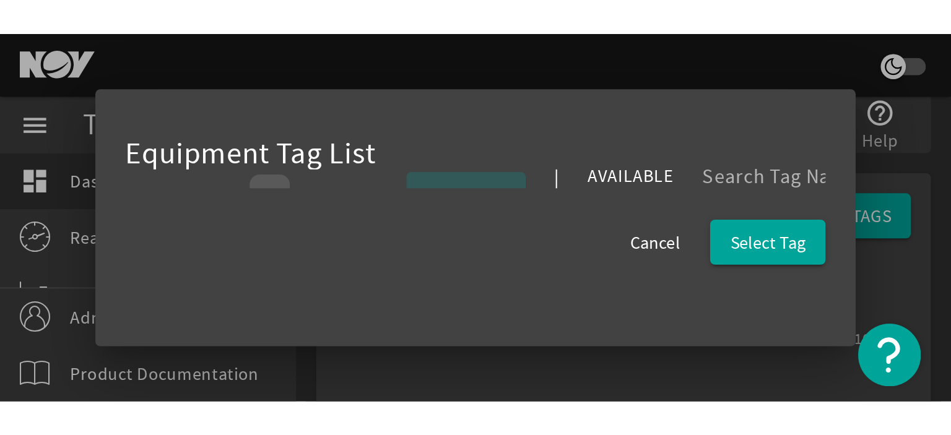
scroll to position [248, 0]
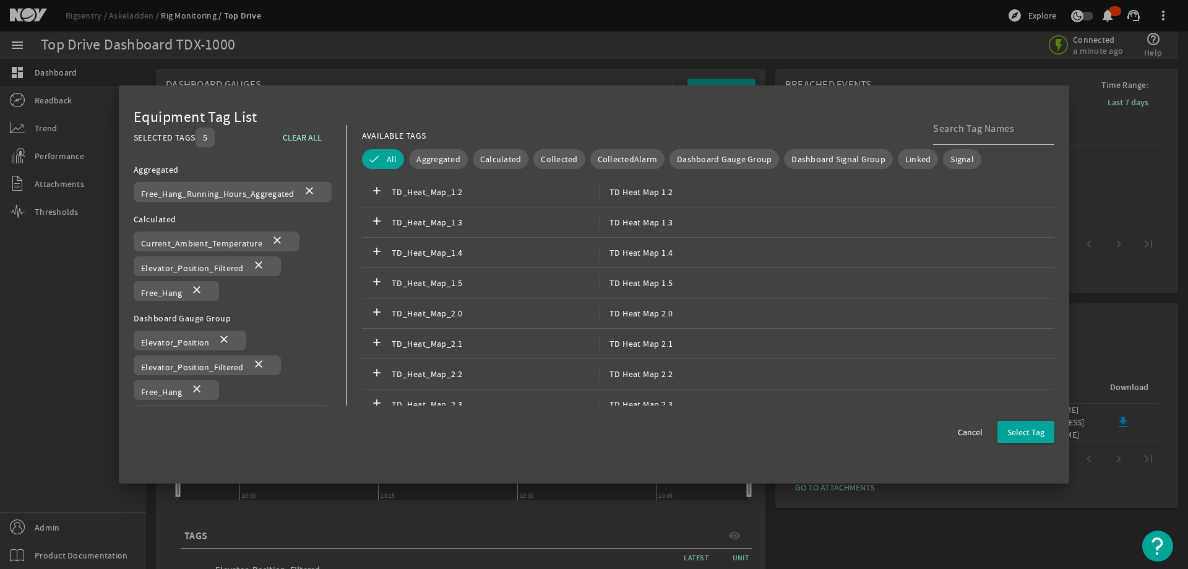
click at [478, 435] on div "Equipment Tag List SELECTED TAGS 5 CLEAR ALL You can select up to 10 tags. Aggr…" at bounding box center [594, 284] width 951 height 398
click at [255, 46] on div at bounding box center [594, 284] width 1188 height 569
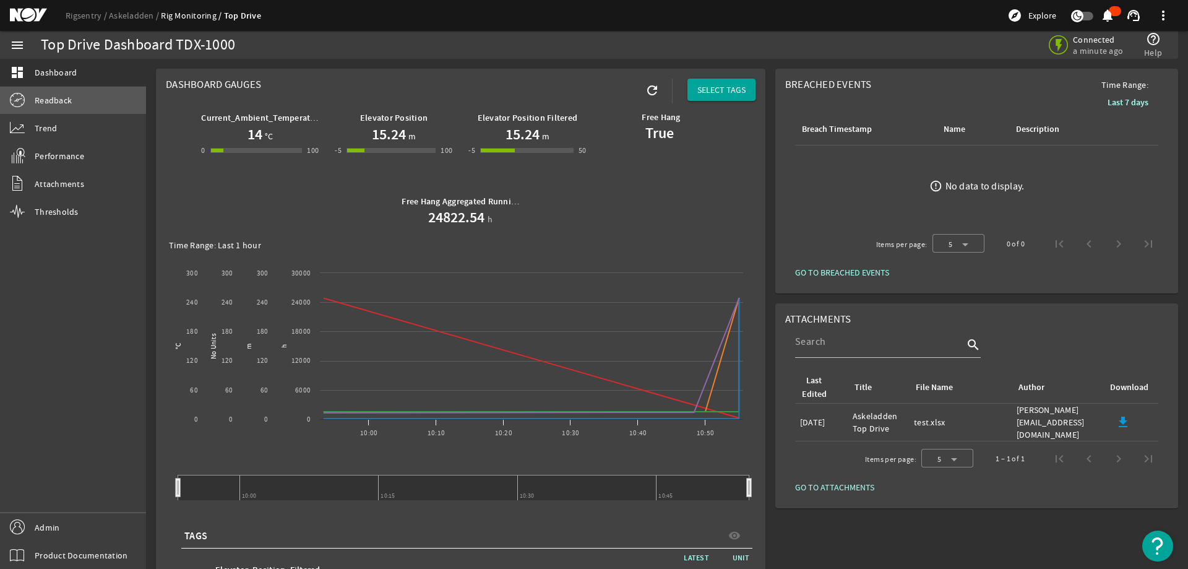
click at [46, 105] on span "Readback" at bounding box center [53, 100] width 37 height 12
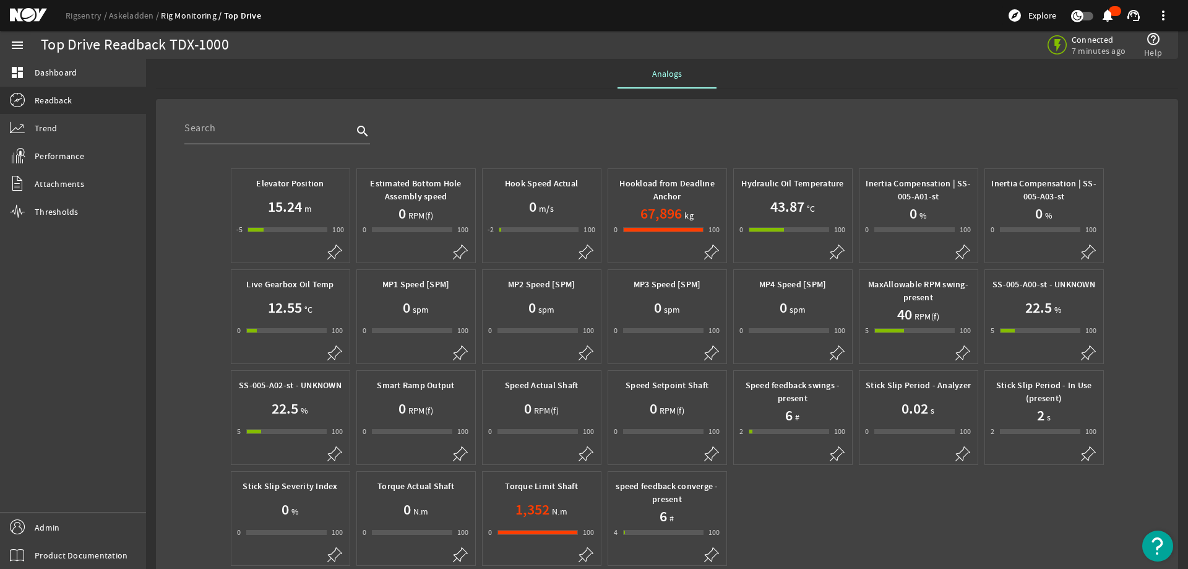
drag, startPoint x: 753, startPoint y: 113, endPoint x: 588, endPoint y: 151, distance: 169.1
click at [751, 113] on div "search" at bounding box center [676, 135] width 984 height 46
click at [60, 123] on link "Trend" at bounding box center [73, 128] width 146 height 27
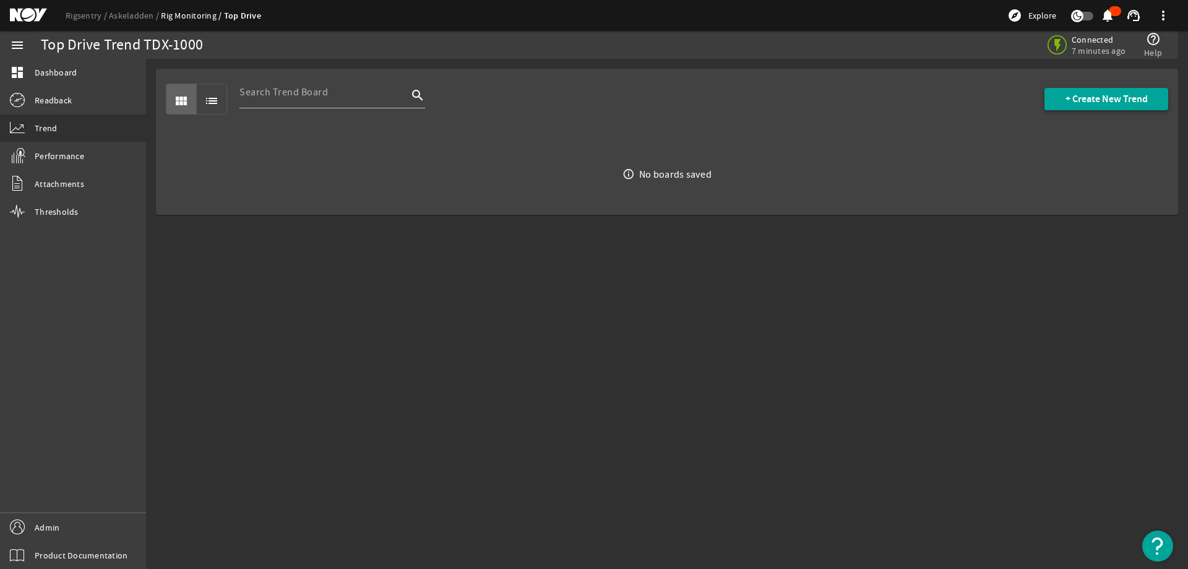
click at [950, 106] on span at bounding box center [1107, 99] width 124 height 30
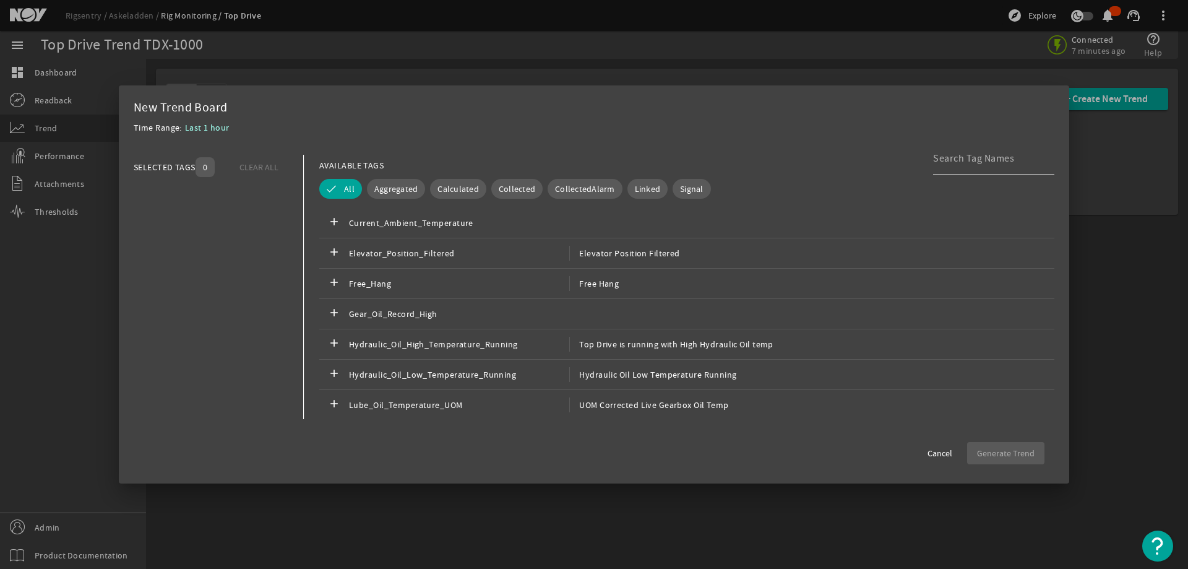
click at [51, 328] on div at bounding box center [594, 284] width 1188 height 569
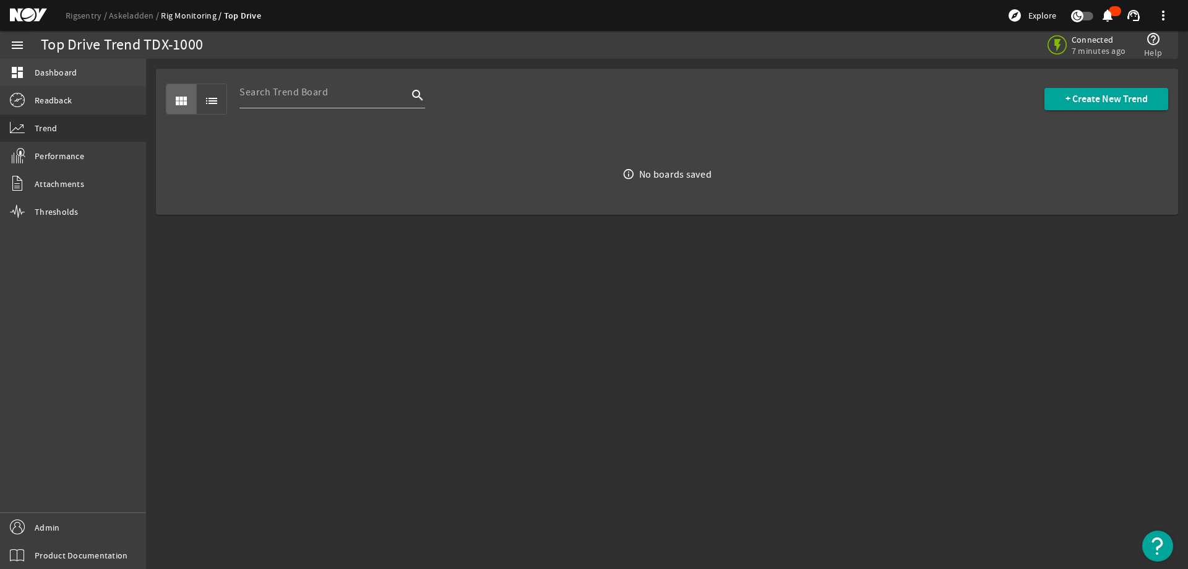
click at [65, 84] on link "dashboard Dashboard" at bounding box center [73, 72] width 146 height 27
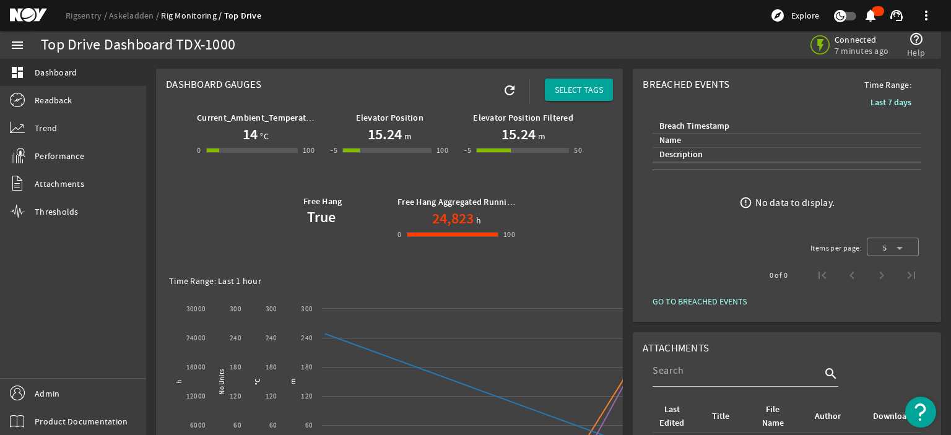
click at [416, 73] on mat-card "Dashboard Gauges refresh SELECT TAGS Current_Ambient_Temperature 14 °C 0 -1 100…" at bounding box center [389, 435] width 467 height 733
click at [368, 84] on mat-card "Dashboard Gauges refresh SELECT TAGS Current_Ambient_Temperature 14 °C 0 -1 100…" at bounding box center [389, 435] width 467 height 733
click at [363, 78] on mat-card "Dashboard Gauges refresh SELECT TAGS Current_Ambient_Temperature 14 °C 0 -1 100…" at bounding box center [389, 435] width 467 height 733
click at [466, 68] on rigsentry-mat-card "Dashboard Gauges refresh SELECT TAGS Current_Ambient_Temperature 14 °C 0 -1 100…" at bounding box center [389, 435] width 477 height 743
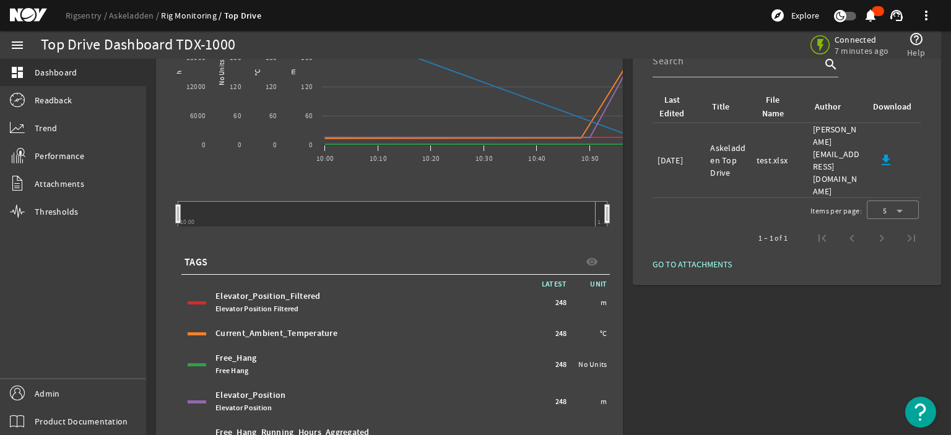
scroll to position [248, 0]
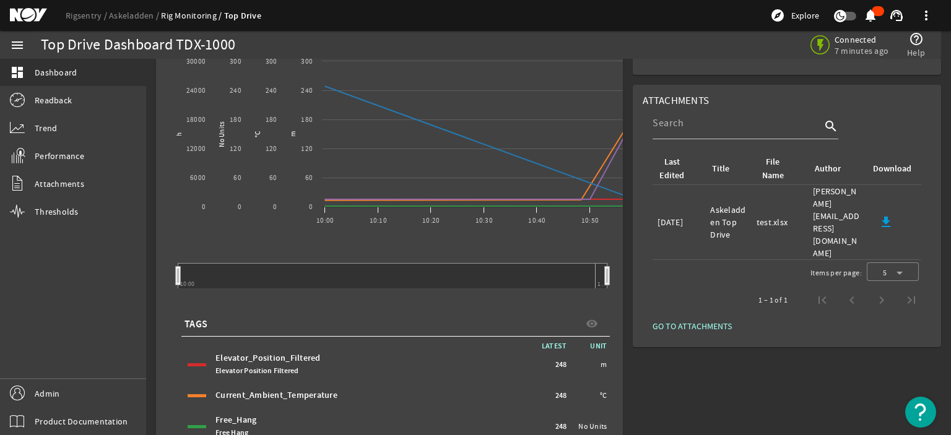
click at [666, 216] on div "Last Edited: 05/16/2024" at bounding box center [678, 222] width 43 height 12
click at [691, 320] on span "GO TO ATTACHMENTS" at bounding box center [691, 326] width 79 height 12
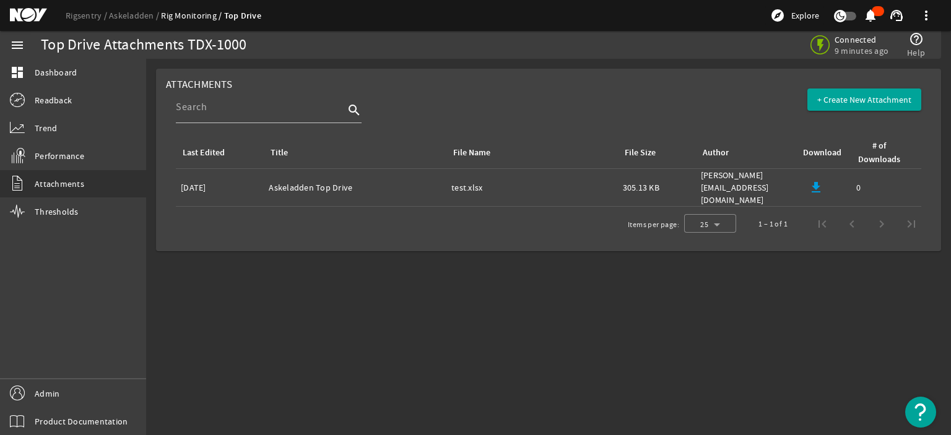
click at [639, 185] on div "File Size: 305.13 KB" at bounding box center [657, 187] width 68 height 12
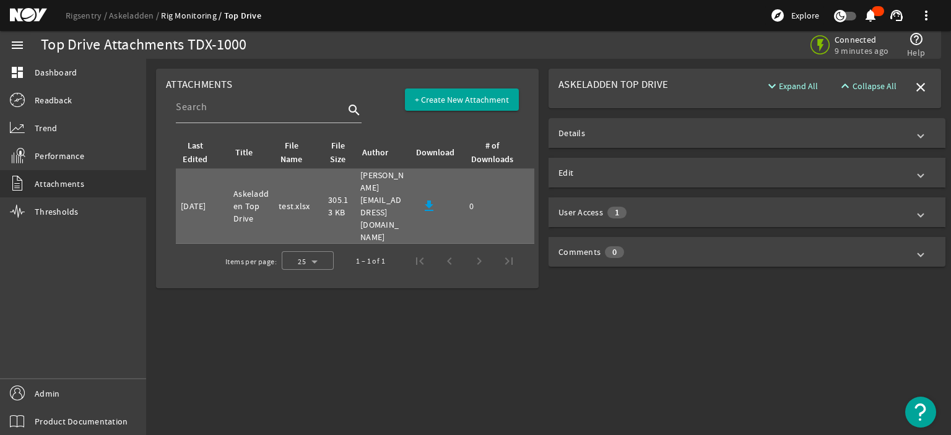
click at [671, 167] on mat-panel-title "Edit" at bounding box center [733, 172] width 350 height 12
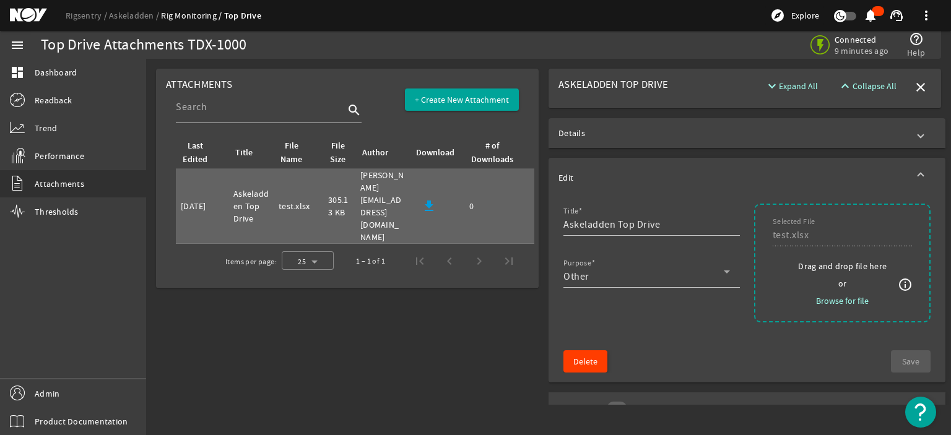
click at [577, 360] on span "Delete" at bounding box center [585, 361] width 24 height 12
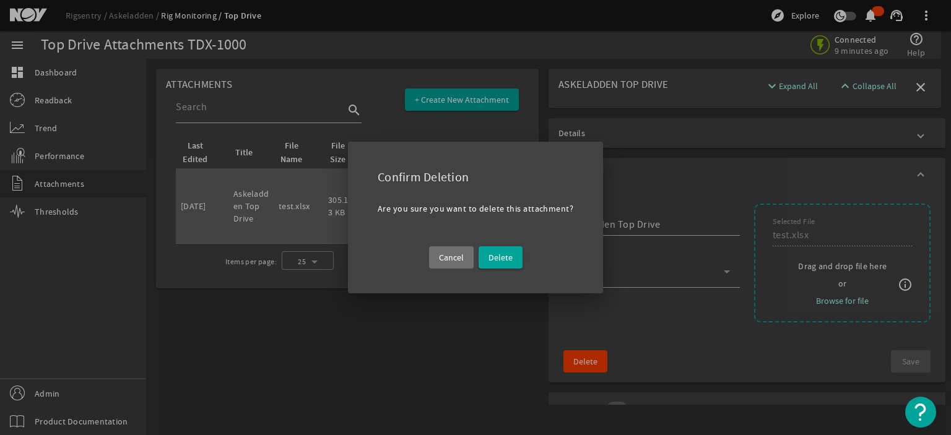
click at [439, 254] on span "Cancel" at bounding box center [451, 257] width 25 height 12
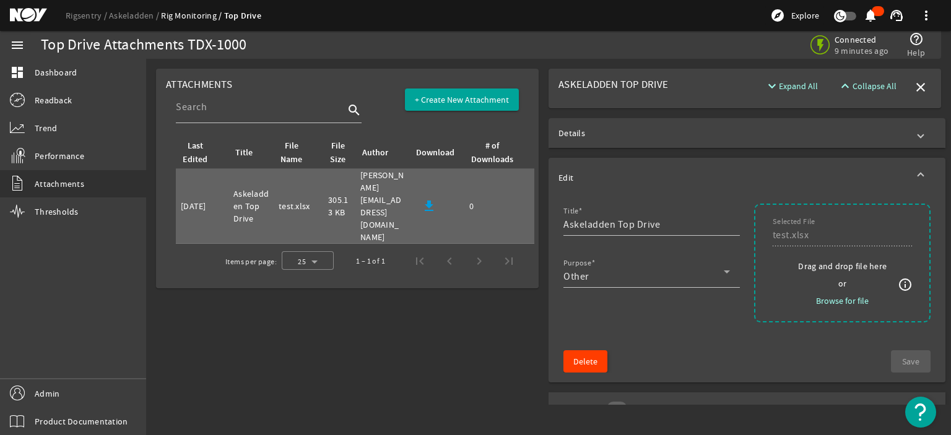
click at [579, 363] on span "Delete" at bounding box center [585, 361] width 24 height 12
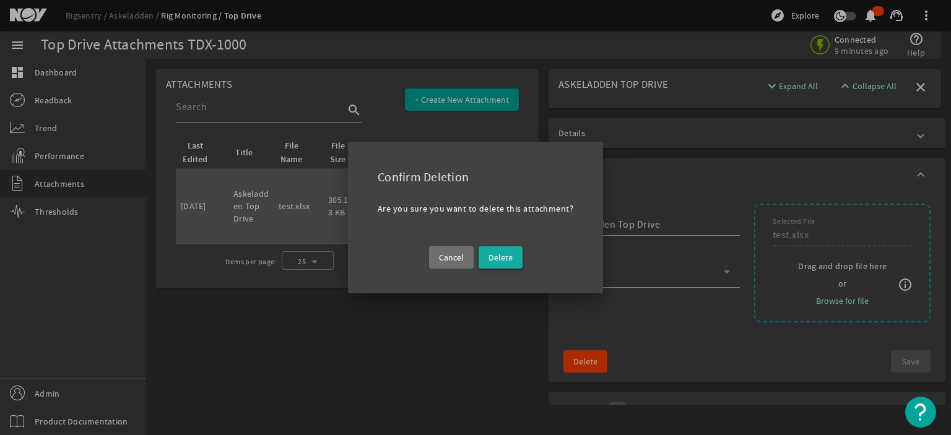
click at [508, 253] on span "Delete" at bounding box center [500, 257] width 24 height 12
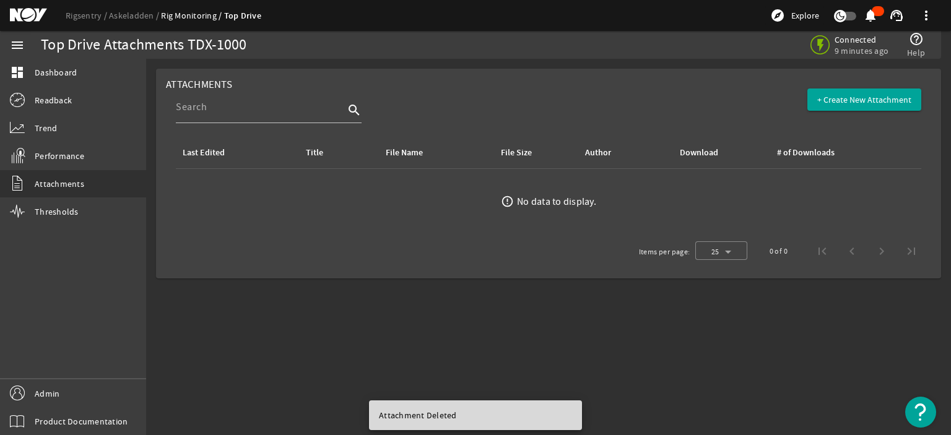
click at [451, 300] on mat-sidenav-content "Top Drive Attachments TDX-1000 Connected 9 minutes ago help_outline Help Attach…" at bounding box center [548, 247] width 805 height 376
click at [63, 158] on span "Performance" at bounding box center [60, 156] width 50 height 12
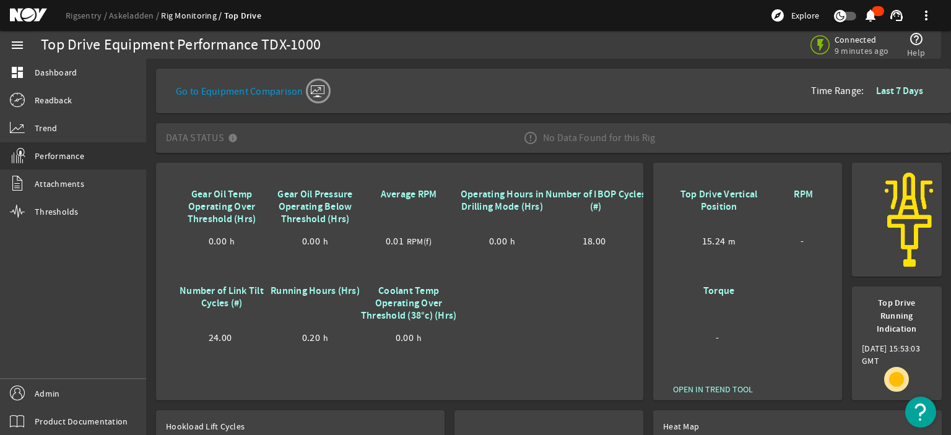
click at [535, 157] on mat-sidenav-content "Top Drive Equipment Performance TDX-1000 Connected 9 minutes ago help_outline H…" at bounding box center [548, 247] width 805 height 376
click at [423, 143] on span "Data Status No Data Found for this Rig" at bounding box center [551, 138] width 770 height 35
click at [50, 74] on span "Dashboard" at bounding box center [56, 72] width 42 height 12
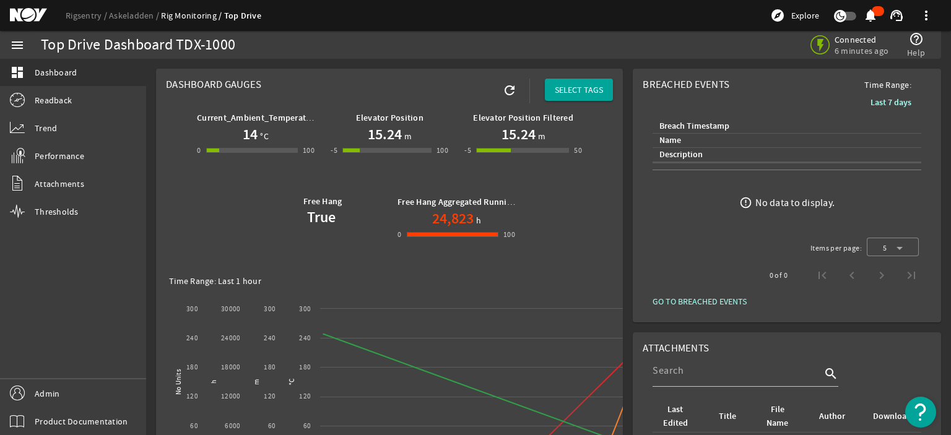
click at [361, 66] on rigsentry-mat-card "Dashboard Gauges refresh SELECT TAGS Current_Ambient_Temperature 14 °C 0 -1 100…" at bounding box center [389, 435] width 477 height 743
click at [406, 74] on mat-card "Dashboard Gauges refresh SELECT TAGS Current_Ambient_Temperature 14 °C 0 -1 100…" at bounding box center [389, 435] width 467 height 733
click at [506, 91] on mat-icon "refresh" at bounding box center [509, 90] width 15 height 15
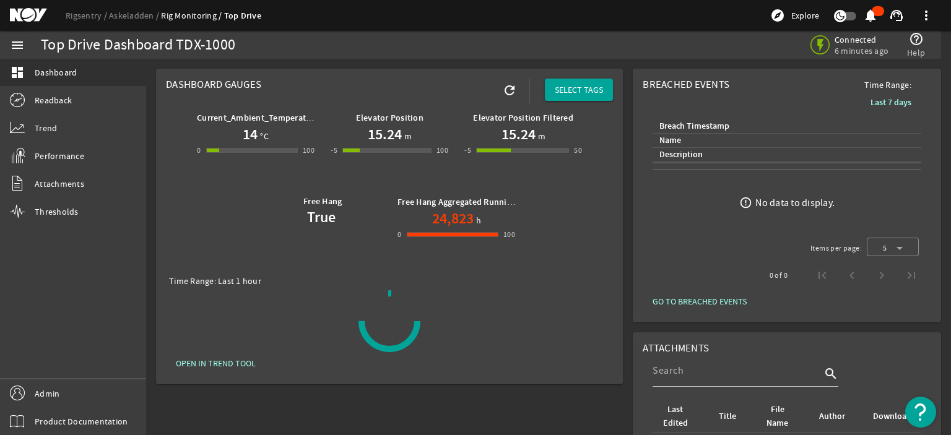
click at [628, 164] on rigsentry-mat-card "Breached Events Time Range: Last 7 days Breach Timestamp Name Description error…" at bounding box center [787, 196] width 318 height 264
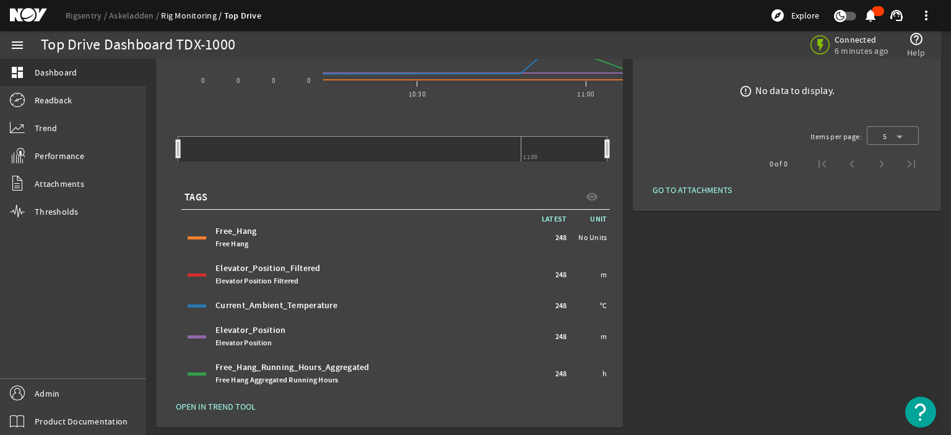
scroll to position [379, 0]
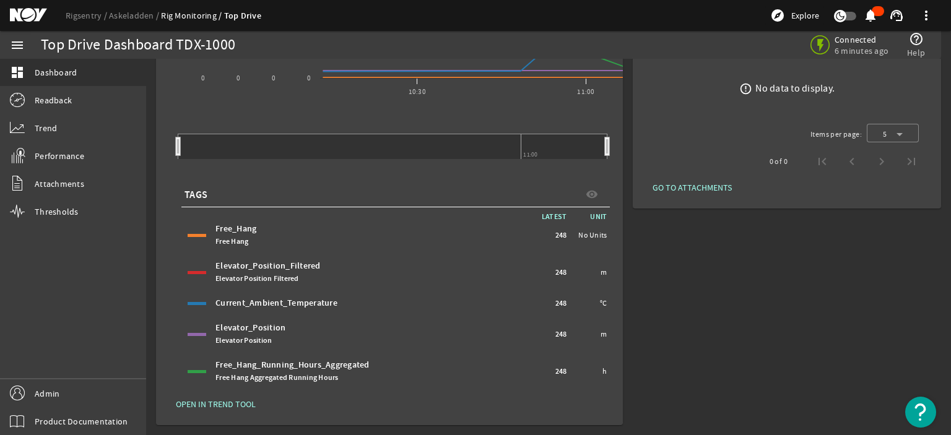
click at [236, 401] on span "OPEN IN TREND TOOL" at bounding box center [216, 404] width 80 height 12
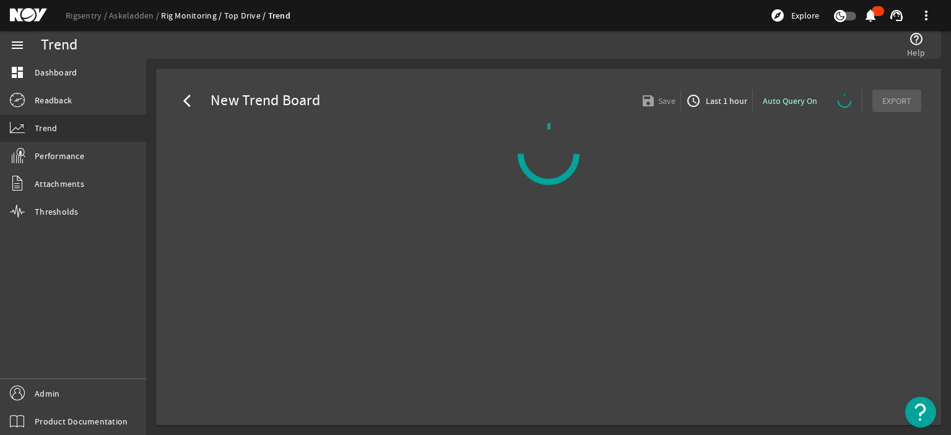
select select "ALL"
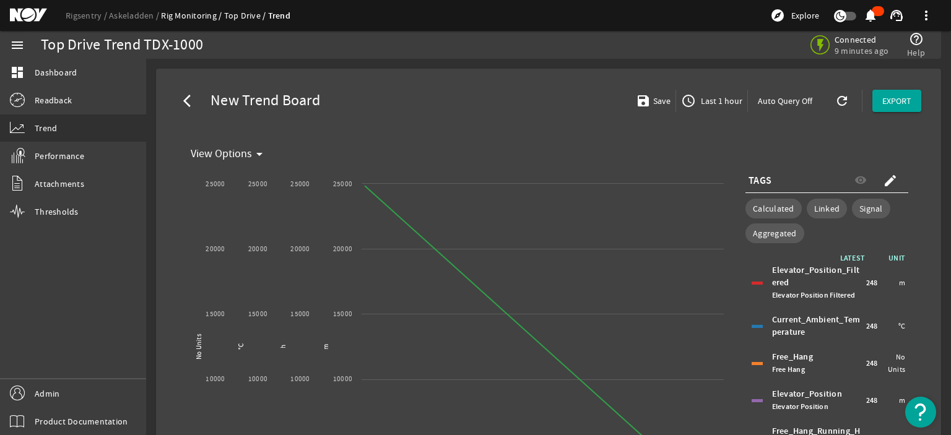
click at [431, 97] on div "arrow_back_ios New Trend Board save Save access_time Last 1 hour Auto Query Off…" at bounding box center [548, 101] width 765 height 45
click at [419, 100] on div "arrow_back_ios New Trend Board save Save access_time Last 1 hour Auto Query Off…" at bounding box center [548, 101] width 765 height 45
click at [79, 156] on span "Performance" at bounding box center [60, 156] width 50 height 12
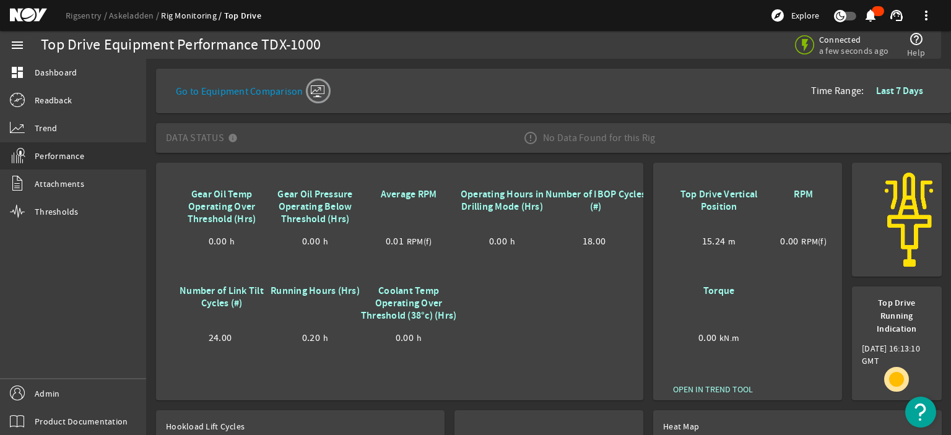
click at [645, 143] on div "No Data Found for this Rig" at bounding box center [589, 138] width 152 height 35
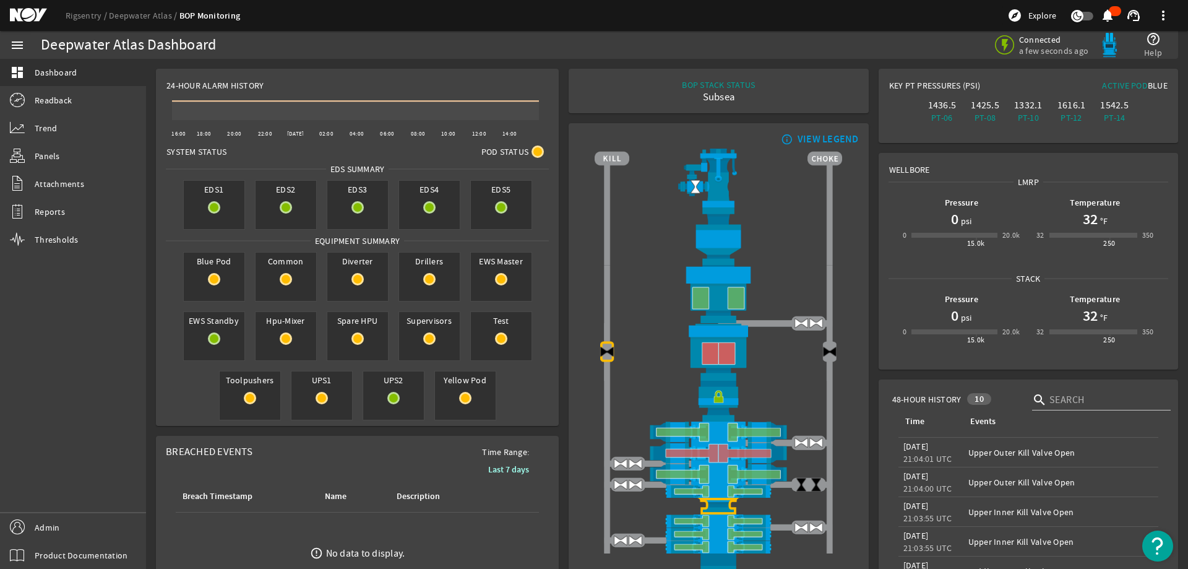
click at [867, 102] on div "24-Hour Alarm History Created with Highcharts 11.1.0 16:00 18:00 20:00 22:00 Au…" at bounding box center [667, 424] width 1042 height 730
click at [595, 89] on div "BOP STACK STATUS Subsea END OF WELL - ACTIVE STACK -" at bounding box center [719, 91] width 280 height 25
click at [584, 104] on mat-card "BOP STACK STATUS Subsea END OF WELL - ACTIVE STACK -" at bounding box center [719, 91] width 300 height 45
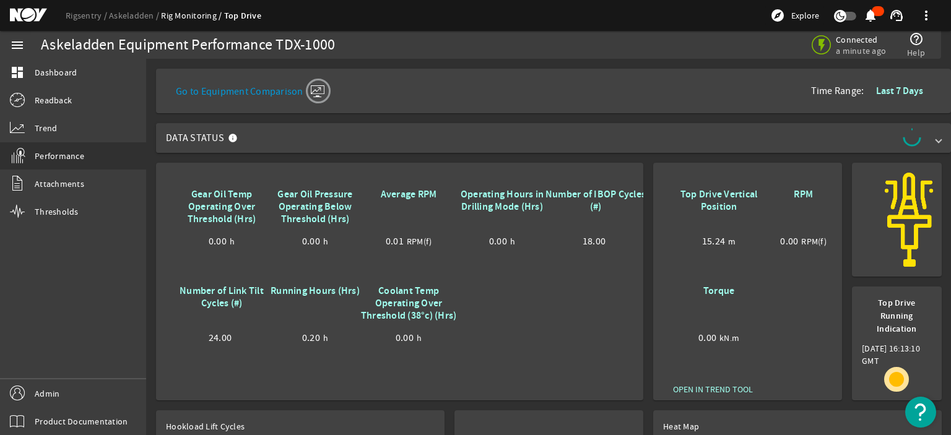
click at [916, 139] on rigsentry-sensor-data-status-stats at bounding box center [916, 138] width 28 height 20
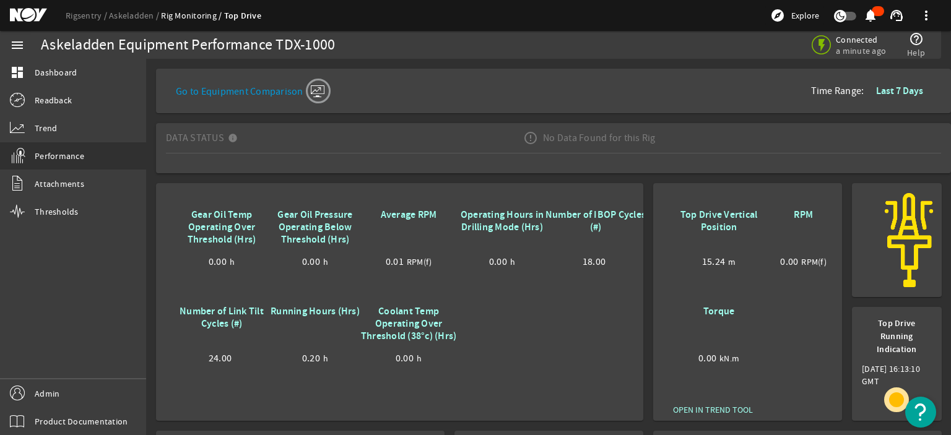
click at [649, 164] on div at bounding box center [553, 163] width 775 height 20
click at [688, 133] on span "Data Status No Data Found for this Rig" at bounding box center [551, 138] width 770 height 35
click at [153, 224] on rigsentry-mat-card "Gear Oil Temp Operating Over Threshold (Hrs) 0.00 h Gear Oil Pressure Operating…" at bounding box center [399, 302] width 497 height 248
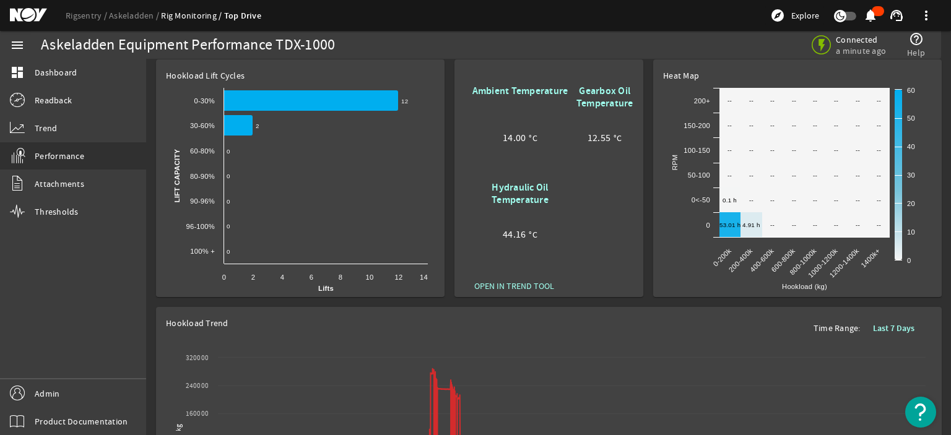
scroll to position [309, 0]
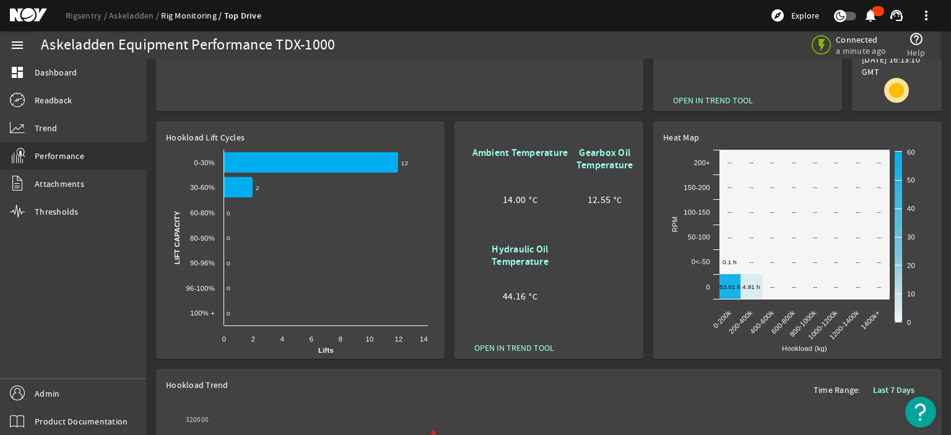
click at [512, 348] on span "OPEN IN TREND TOOL" at bounding box center [514, 348] width 80 height 12
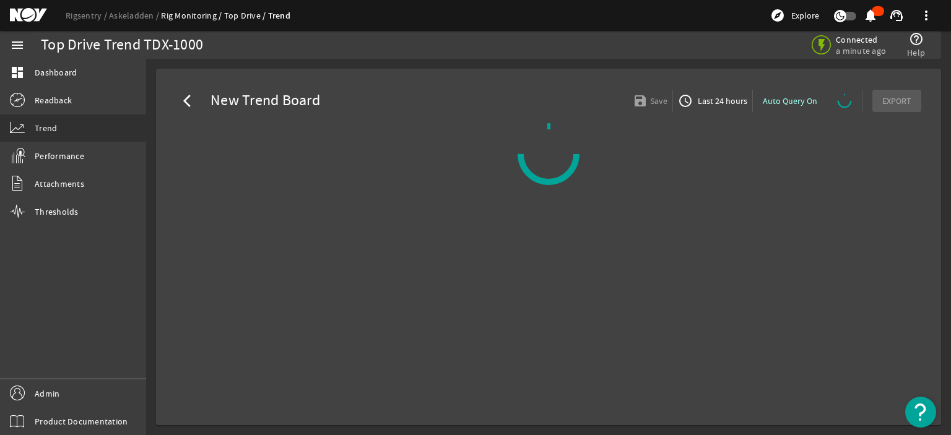
select select "10M"
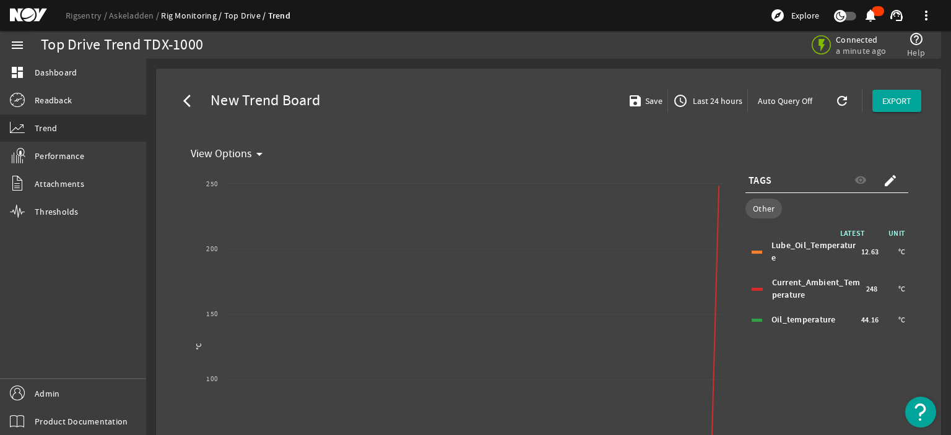
click at [508, 79] on div "arrow_back_ios New Trend Board save Save access_time Last 24 hours Auto Query O…" at bounding box center [548, 101] width 765 height 45
click at [834, 103] on mat-icon "refresh" at bounding box center [839, 100] width 10 height 15
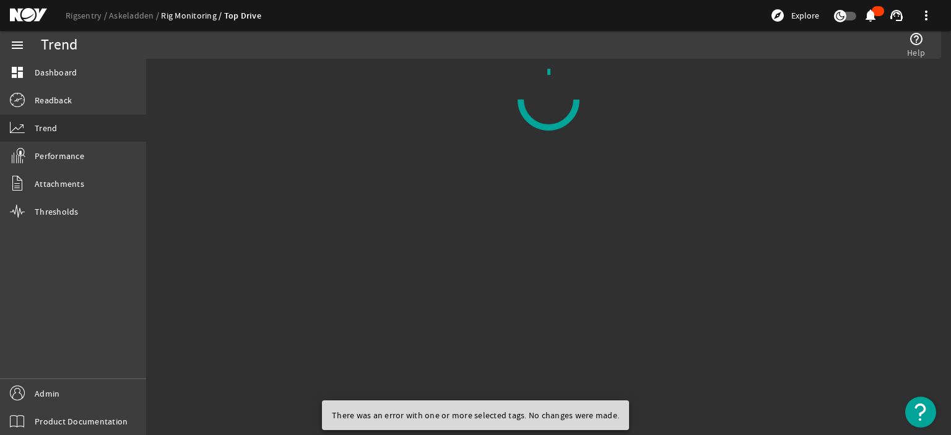
click at [643, 270] on mat-sidenav-content "Trend help_outline Help" at bounding box center [548, 247] width 805 height 376
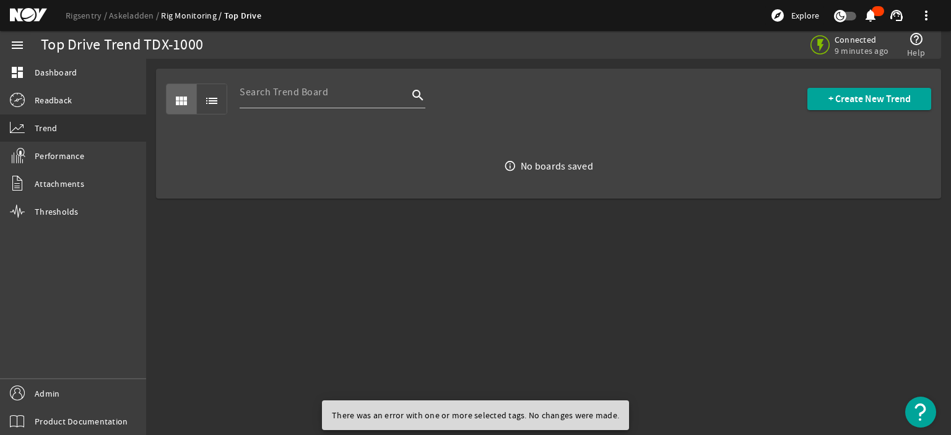
click at [643, 269] on mat-sidenav-content "Top Drive Trend TDX-1000 Connected 9 minutes ago help_outline Help view_module …" at bounding box center [548, 247] width 805 height 376
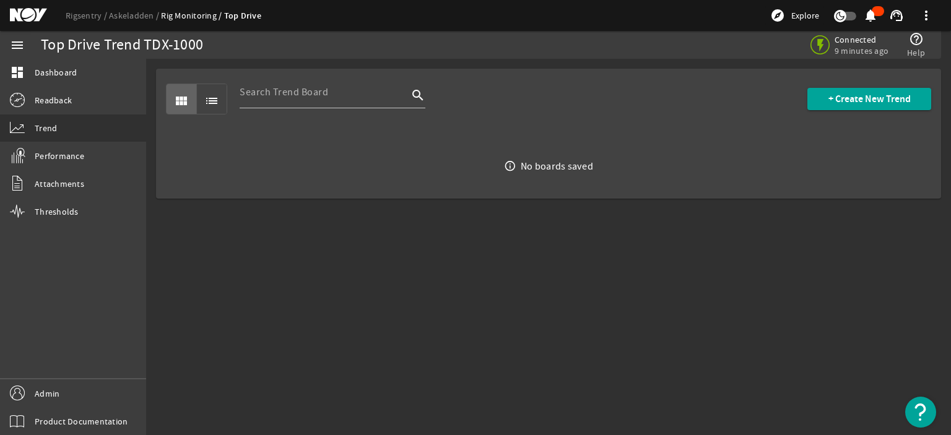
click at [368, 243] on mat-sidenav-content "Top Drive Trend TDX-1000 Connected 9 minutes ago help_outline Help view_module …" at bounding box center [548, 247] width 805 height 376
click at [86, 152] on link "Performance" at bounding box center [73, 155] width 146 height 27
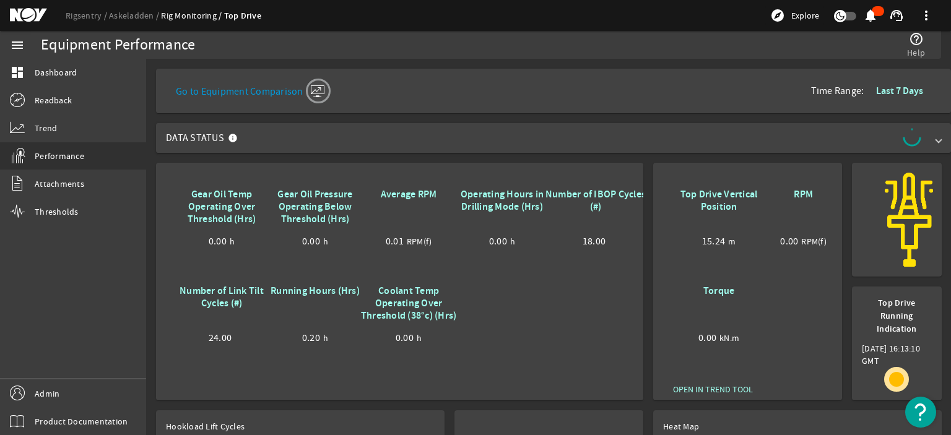
click at [477, 147] on span "Data Status" at bounding box center [551, 138] width 770 height 20
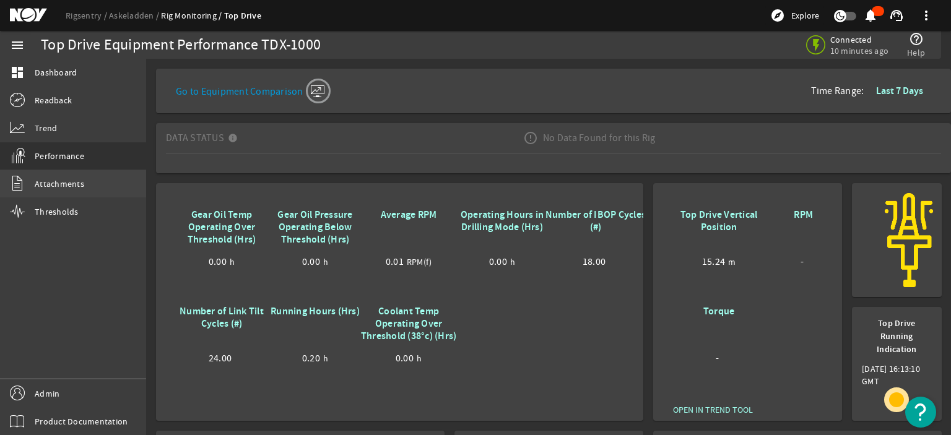
click at [56, 180] on span "Attachments" at bounding box center [60, 184] width 50 height 12
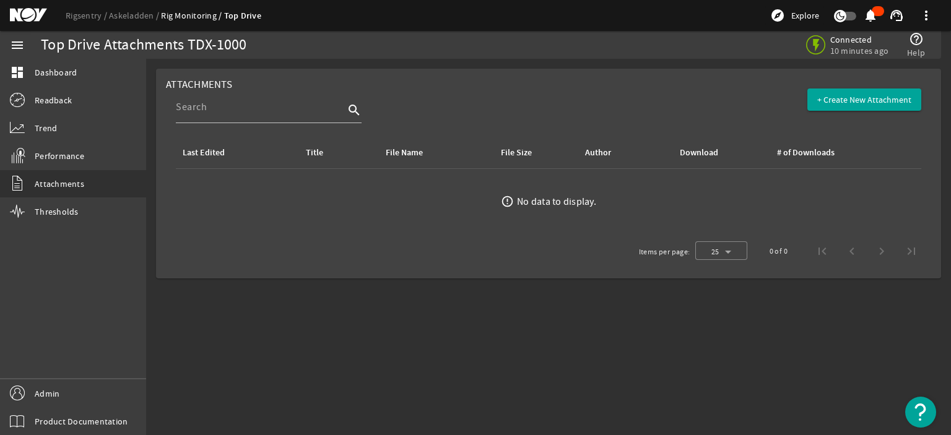
click at [305, 297] on mat-sidenav-content "Top Drive Attachments TDX-1000 Connected 10 minutes ago help_outline Help Attac…" at bounding box center [548, 247] width 805 height 376
click at [876, 107] on span at bounding box center [864, 100] width 114 height 30
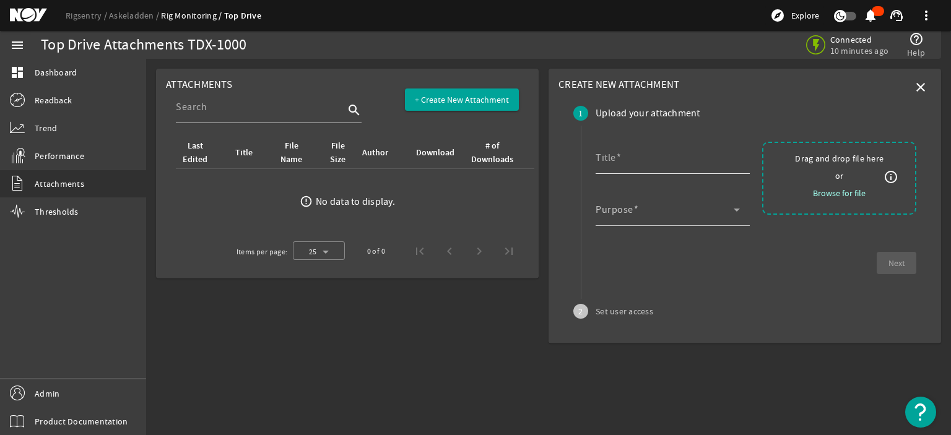
click at [653, 160] on input "Title" at bounding box center [667, 162] width 144 height 15
click at [886, 95] on mat-step-header "1 Upload your attachment" at bounding box center [729, 113] width 343 height 45
click at [816, 111] on mat-step-header "1 Upload your attachment" at bounding box center [729, 113] width 343 height 45
click at [873, 80] on mat-card "Create New Attachment close 1 Upload your attachment Title Title is required Pu…" at bounding box center [744, 206] width 392 height 275
click at [921, 89] on mat-icon "close" at bounding box center [920, 87] width 15 height 15
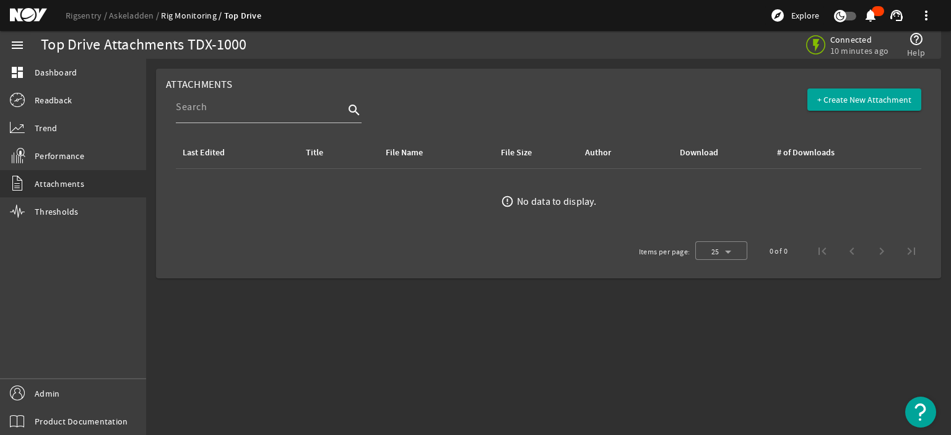
click at [532, 328] on mat-sidenav-content "Top Drive Attachments TDX-1000 Connected 10 minutes ago help_outline Help Attac…" at bounding box center [548, 247] width 805 height 376
click at [50, 210] on span "Thresholds" at bounding box center [57, 211] width 44 height 12
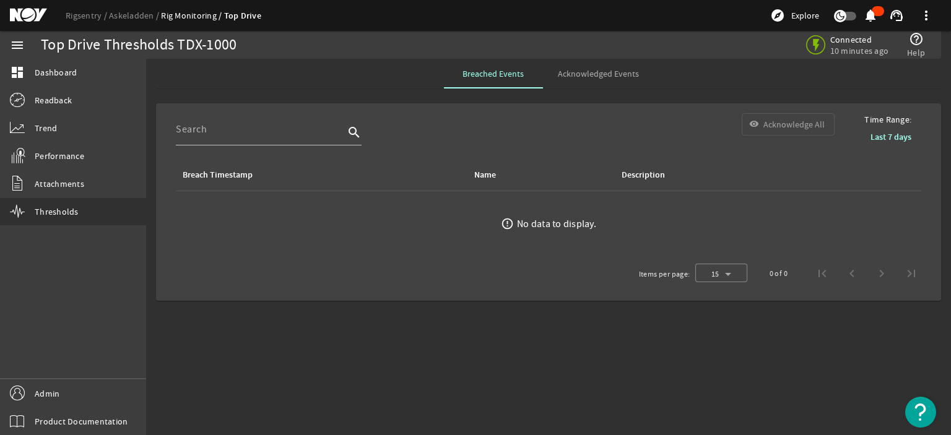
drag, startPoint x: 337, startPoint y: 351, endPoint x: 453, endPoint y: 271, distance: 141.1
click at [337, 351] on mat-sidenav-content "Top Drive Thresholds TDX-1000 Connected 10 minutes ago help_outline Help Breach…" at bounding box center [548, 247] width 805 height 376
click at [599, 69] on span "Acknowledged Events" at bounding box center [598, 73] width 81 height 9
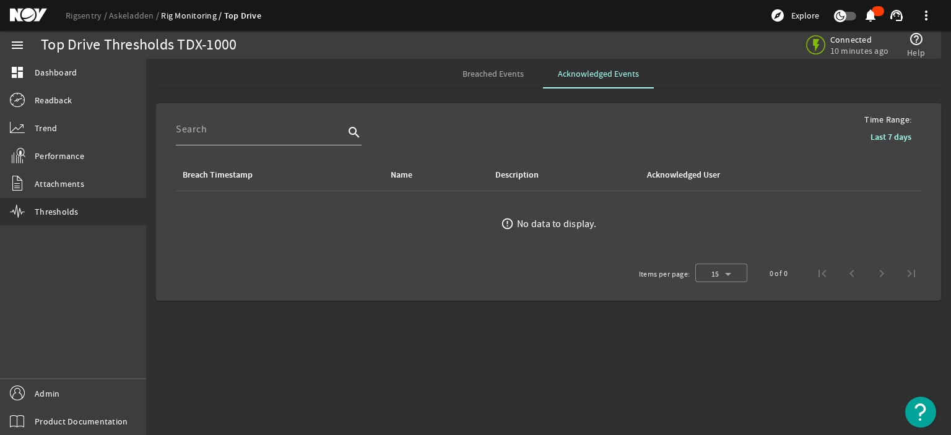
click at [514, 80] on span "Breached Events" at bounding box center [492, 74] width 61 height 30
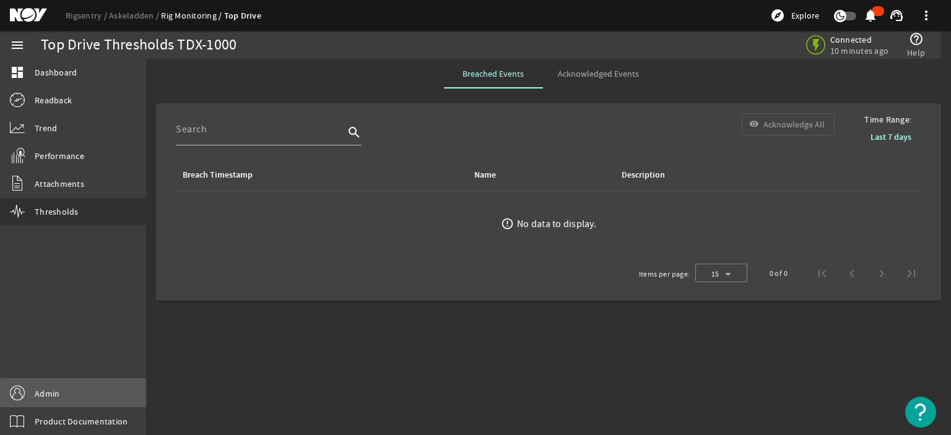
click at [100, 396] on link "Admin" at bounding box center [73, 393] width 146 height 28
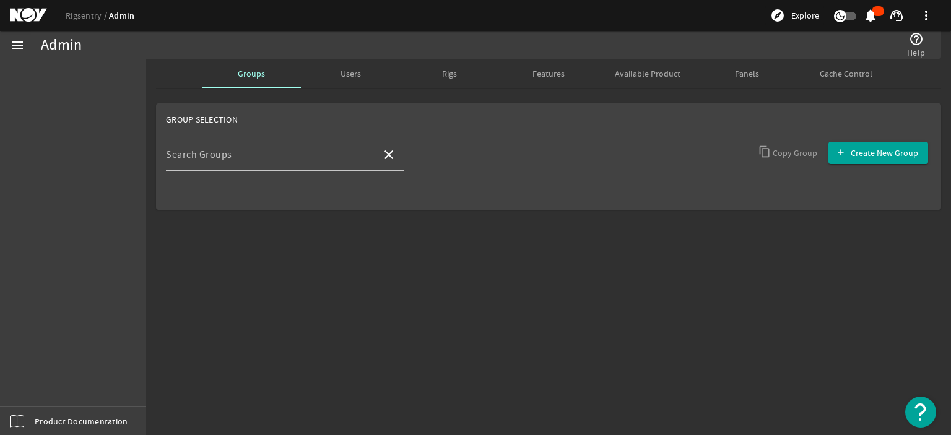
click at [207, 341] on mat-sidenav-content "Admin help_outline Help Groups Users Rigs Features Available Product Panels Cac…" at bounding box center [548, 247] width 805 height 376
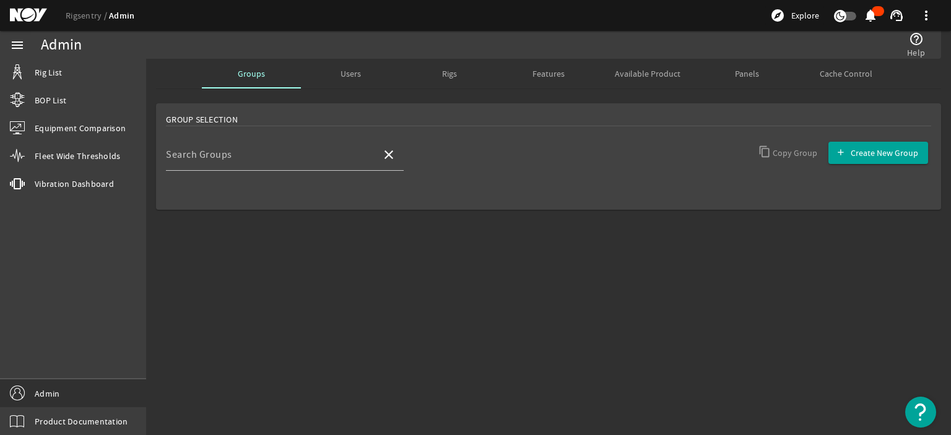
click at [348, 74] on span "Users" at bounding box center [350, 73] width 20 height 9
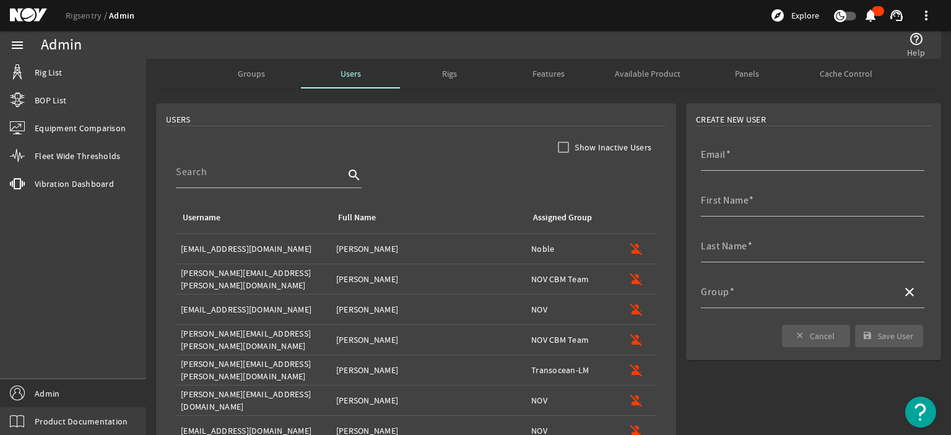
click at [453, 110] on mat-card "USERS Show Inactive Users search Username Full Name Assigned Group Username: AF…" at bounding box center [416, 342] width 520 height 478
click at [455, 64] on div "Rigs" at bounding box center [449, 74] width 99 height 30
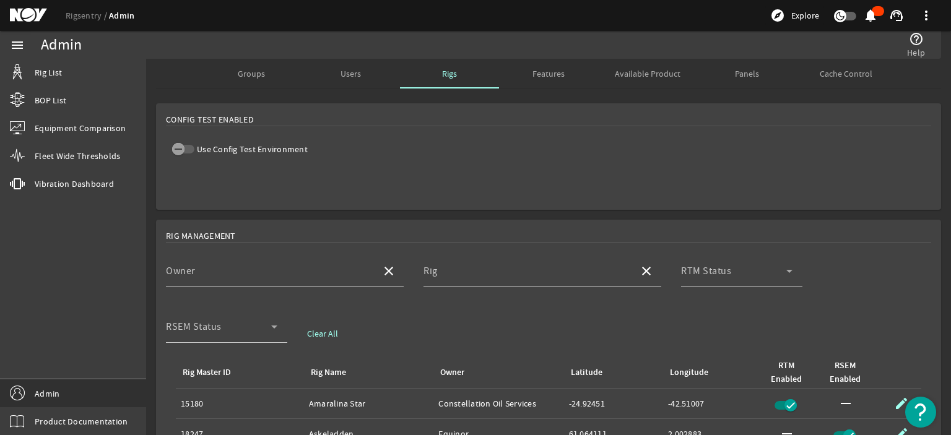
click at [566, 103] on mat-card "Config Test Enabled Use Config Test Environment" at bounding box center [548, 156] width 785 height 106
click at [564, 74] on div "Features" at bounding box center [548, 74] width 99 height 30
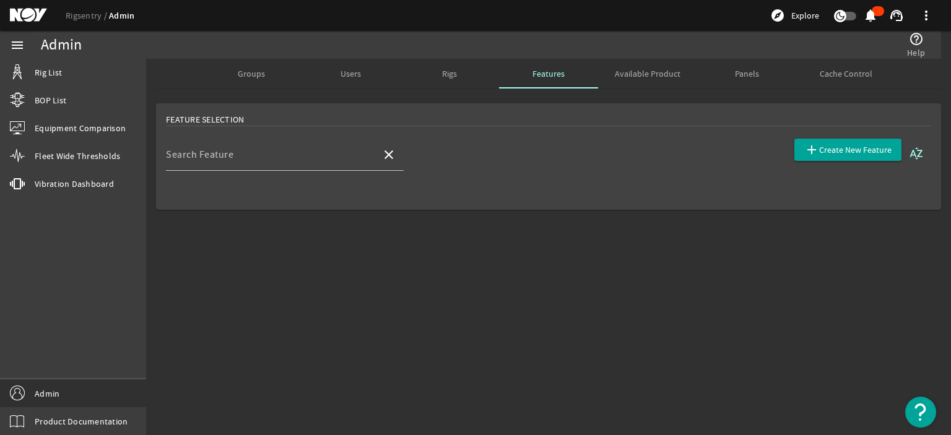
click at [653, 69] on span "Available Product" at bounding box center [648, 73] width 66 height 9
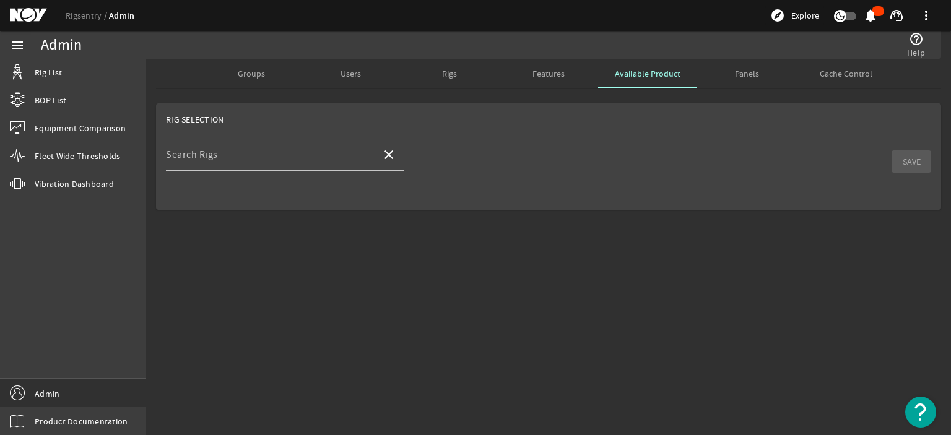
click at [740, 79] on span "Panels" at bounding box center [747, 74] width 24 height 30
click at [69, 131] on span "Equipment Comparison" at bounding box center [80, 128] width 91 height 12
